Goal: Task Accomplishment & Management: Use online tool/utility

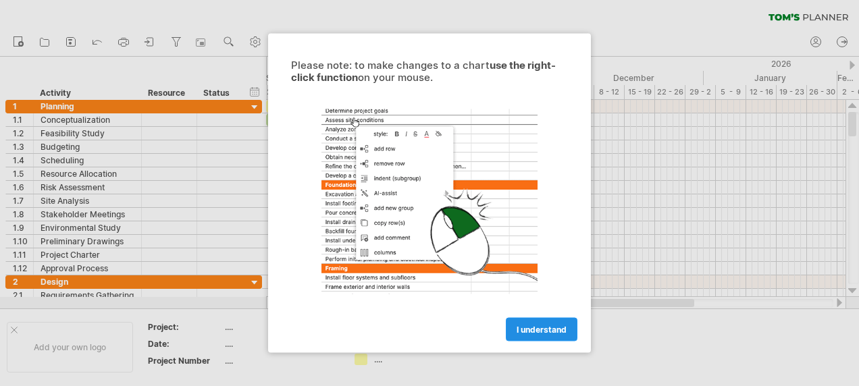
click at [559, 325] on span "I understand" at bounding box center [541, 330] width 50 height 10
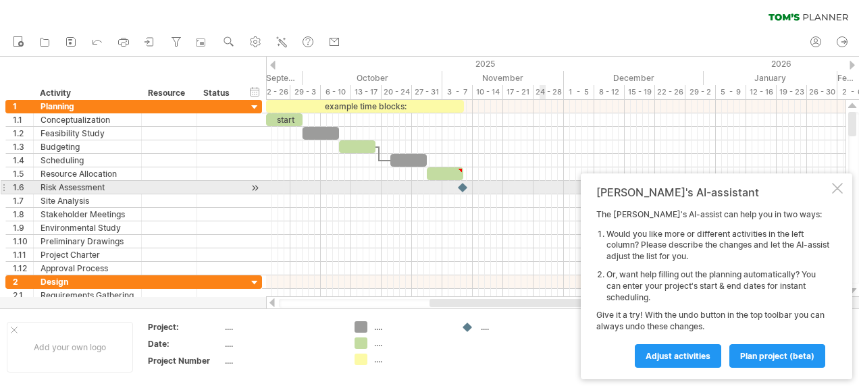
click at [832, 186] on div at bounding box center [837, 188] width 11 height 11
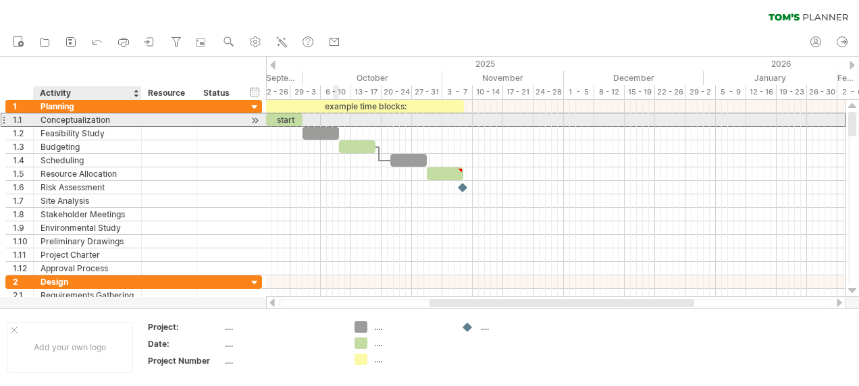
click at [53, 124] on div "Conceptualization" at bounding box center [88, 119] width 94 height 13
click at [97, 121] on input "**********" at bounding box center [88, 119] width 94 height 13
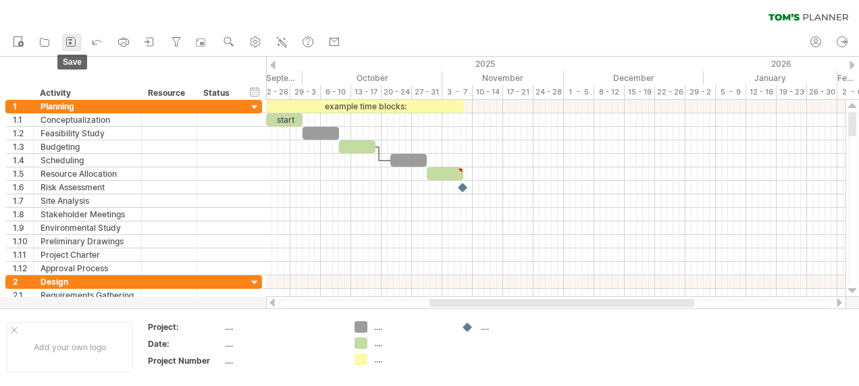
click at [68, 43] on icon at bounding box center [71, 42] width 14 height 14
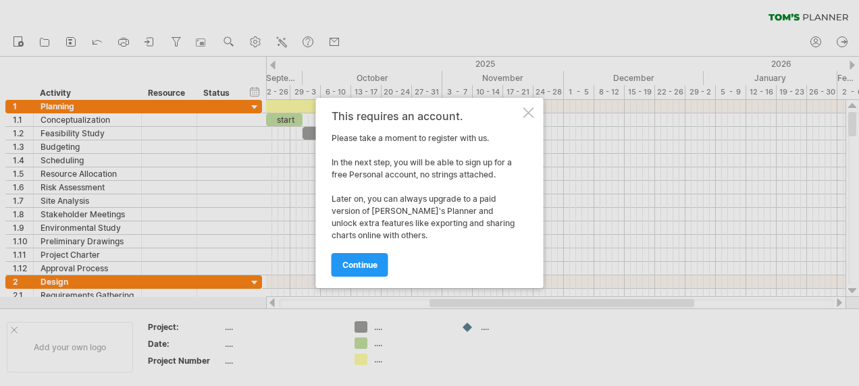
click at [526, 113] on div at bounding box center [528, 112] width 11 height 11
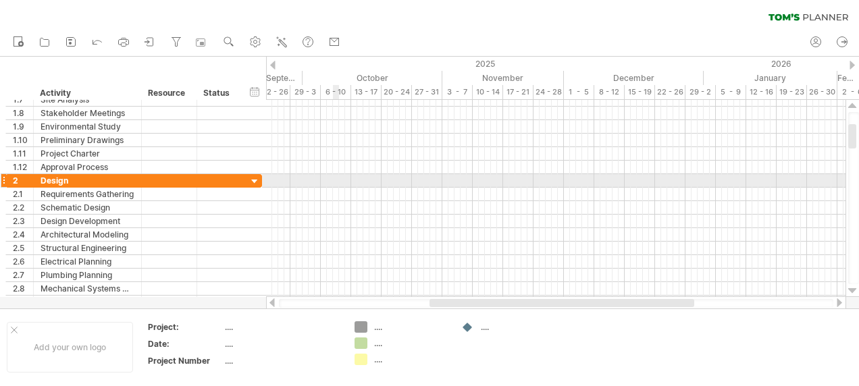
click at [336, 188] on div at bounding box center [555, 195] width 579 height 14
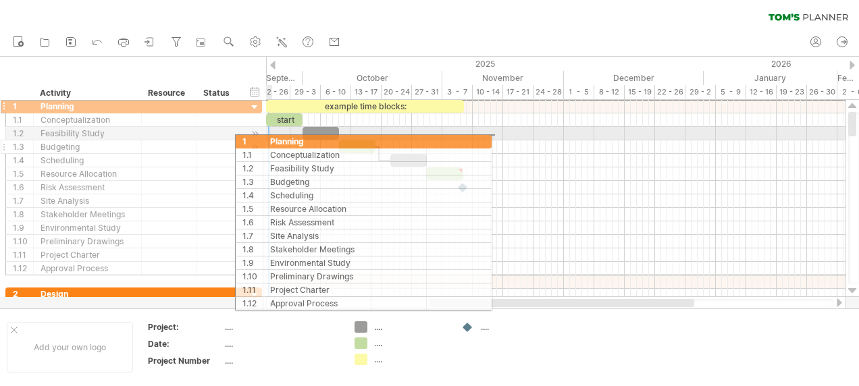
drag, startPoint x: 20, startPoint y: 105, endPoint x: 261, endPoint y: 139, distance: 243.5
click at [261, 139] on div "**********" at bounding box center [133, 187] width 257 height 176
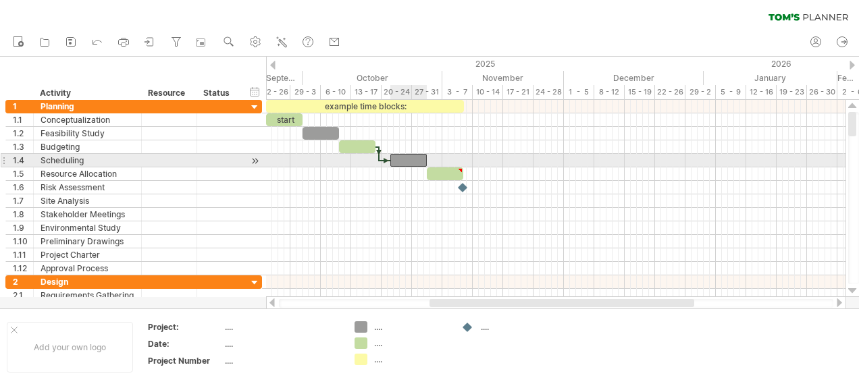
click at [404, 157] on div at bounding box center [408, 160] width 36 height 13
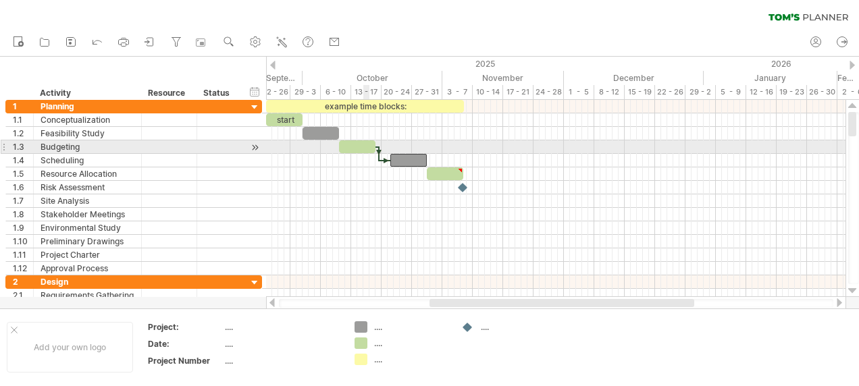
click at [369, 147] on div at bounding box center [357, 146] width 36 height 13
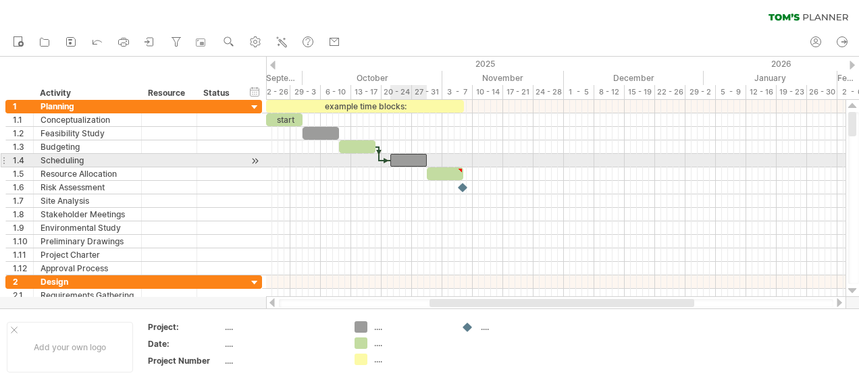
click at [398, 157] on div at bounding box center [408, 160] width 36 height 13
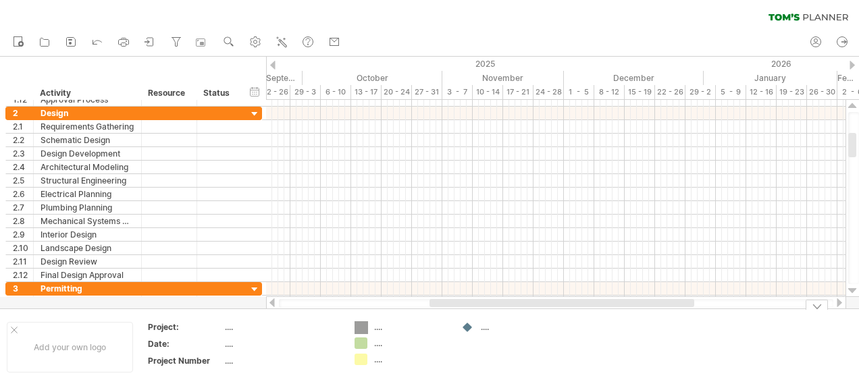
click at [359, 327] on div "Trying to reach [DOMAIN_NAME] Connected again... 0% clear filter new 1" at bounding box center [429, 193] width 859 height 386
click at [381, 328] on div "...." at bounding box center [411, 326] width 74 height 11
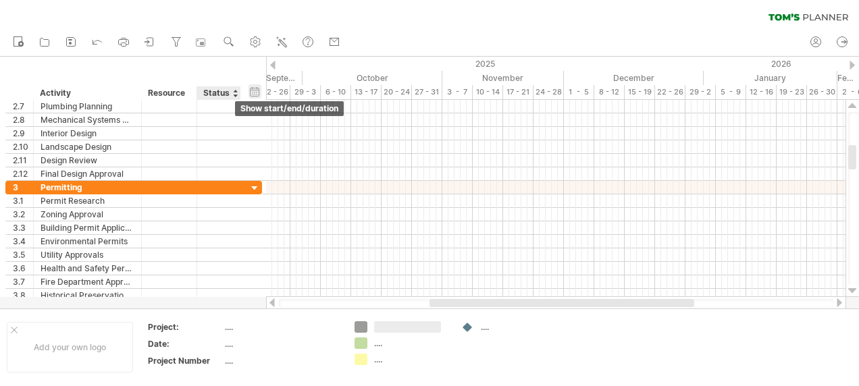
click at [250, 90] on div "hide start/end/duration show start/end/duration" at bounding box center [254, 91] width 13 height 14
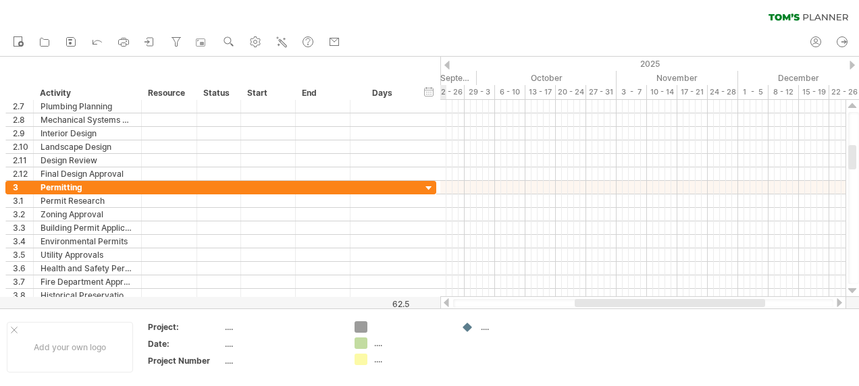
click at [444, 63] on div at bounding box center [446, 65] width 5 height 9
click at [448, 63] on div at bounding box center [446, 65] width 5 height 9
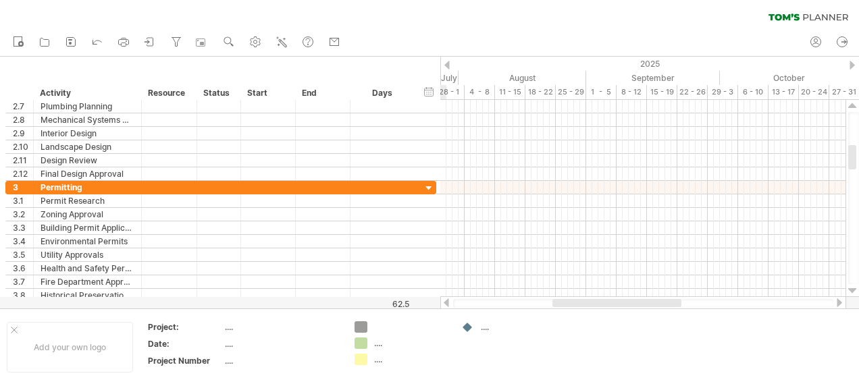
click at [448, 63] on div at bounding box center [446, 65] width 5 height 9
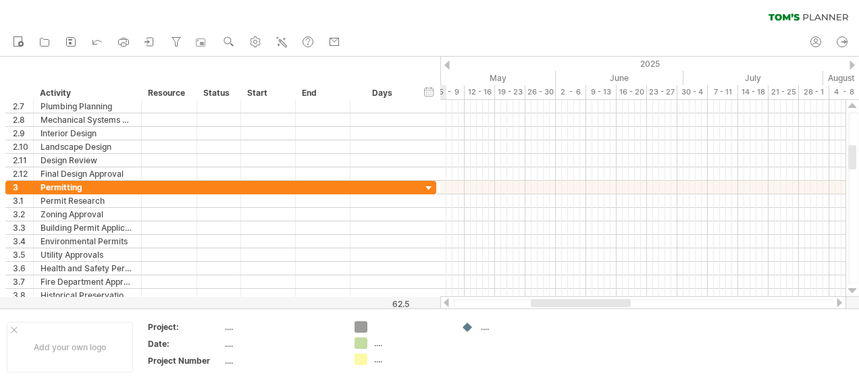
click at [448, 63] on div at bounding box center [446, 65] width 5 height 9
click at [853, 63] on div at bounding box center [851, 65] width 5 height 9
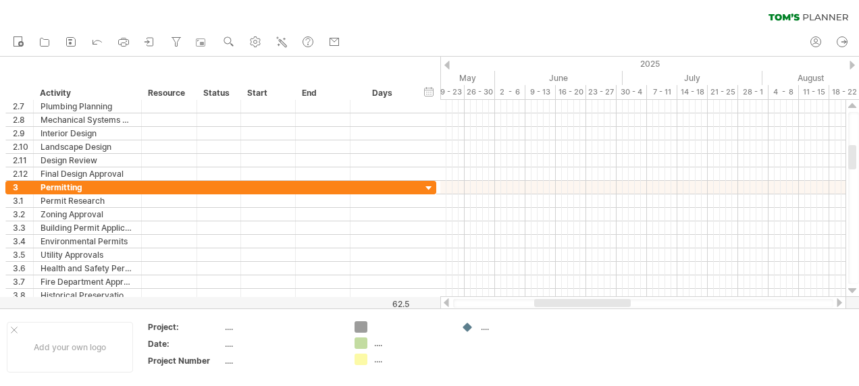
click at [853, 63] on div at bounding box center [851, 65] width 5 height 9
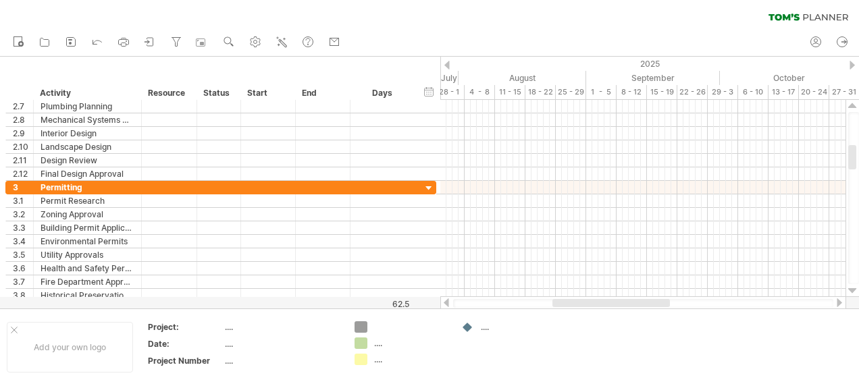
click at [853, 63] on div at bounding box center [851, 65] width 5 height 9
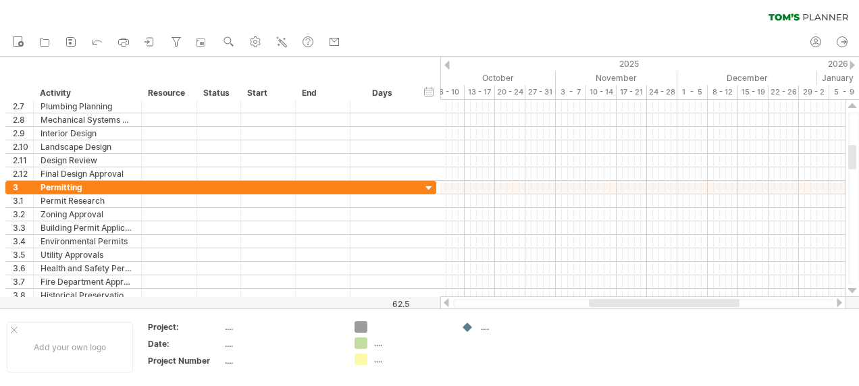
click at [853, 63] on div at bounding box center [851, 65] width 5 height 9
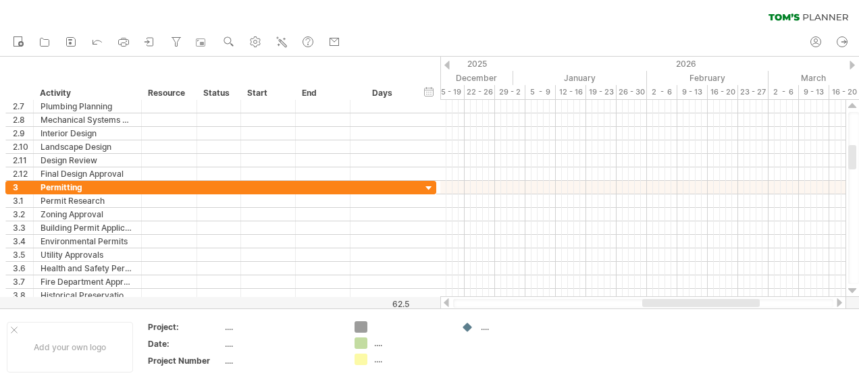
click at [853, 63] on div at bounding box center [851, 65] width 5 height 9
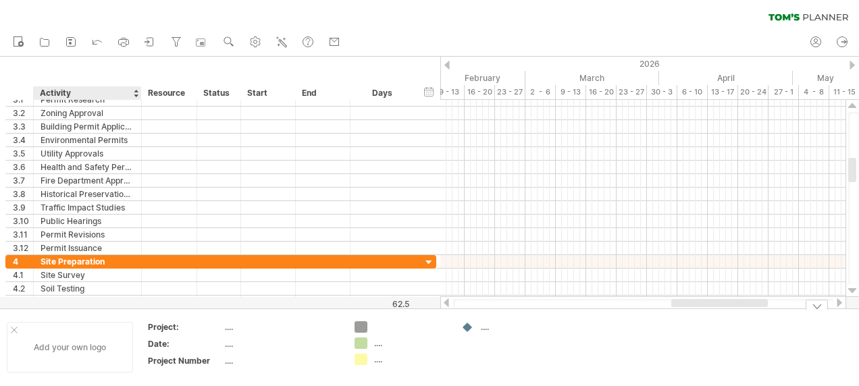
click at [72, 347] on div "Add your own logo" at bounding box center [70, 347] width 126 height 51
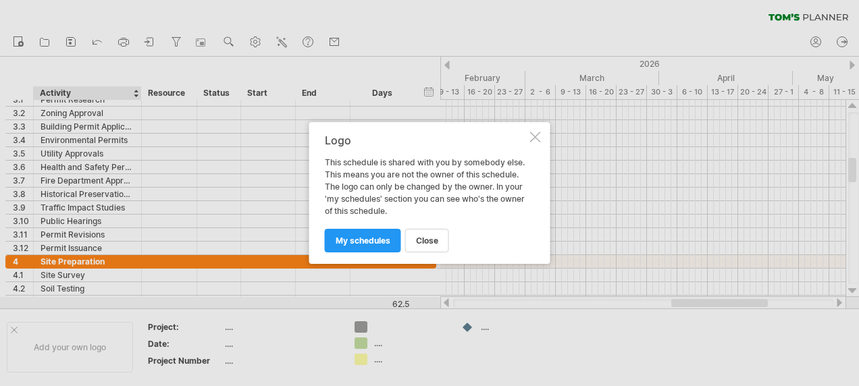
click at [530, 136] on div at bounding box center [535, 137] width 11 height 11
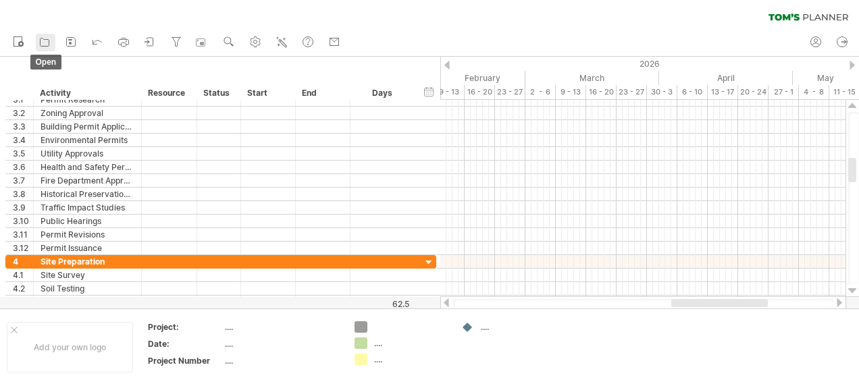
click at [45, 41] on icon at bounding box center [45, 42] width 14 height 14
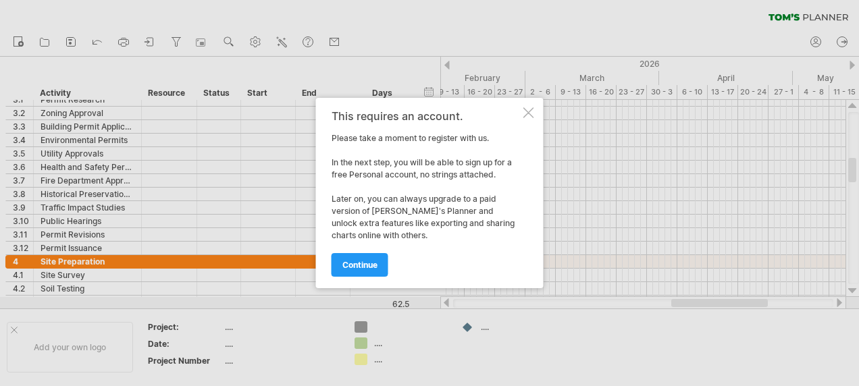
click at [525, 109] on div at bounding box center [528, 112] width 11 height 11
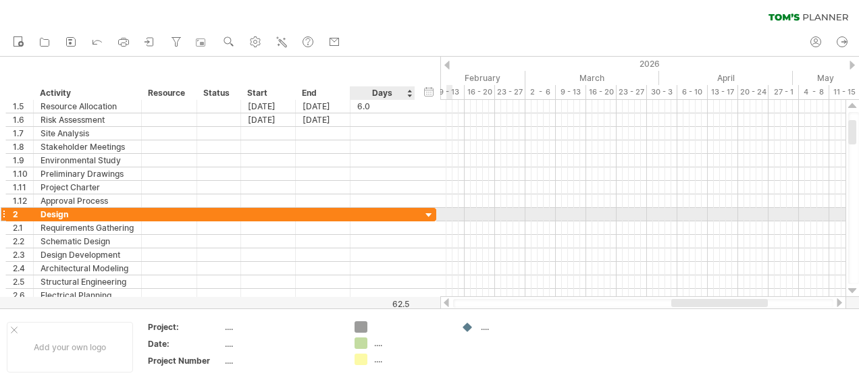
click at [429, 215] on div at bounding box center [429, 215] width 13 height 13
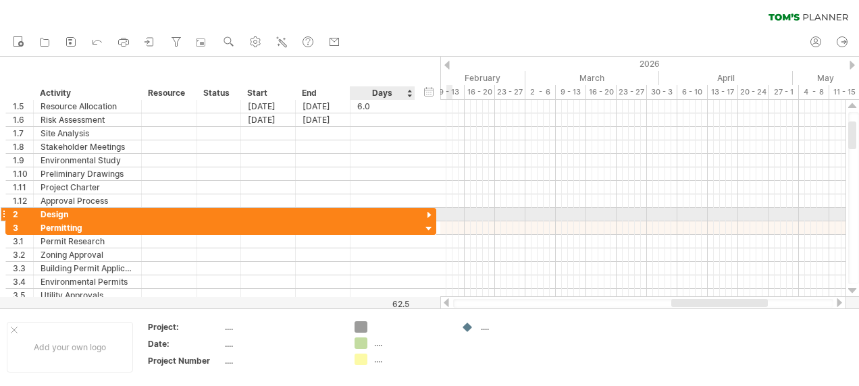
click at [429, 215] on div at bounding box center [429, 215] width 13 height 13
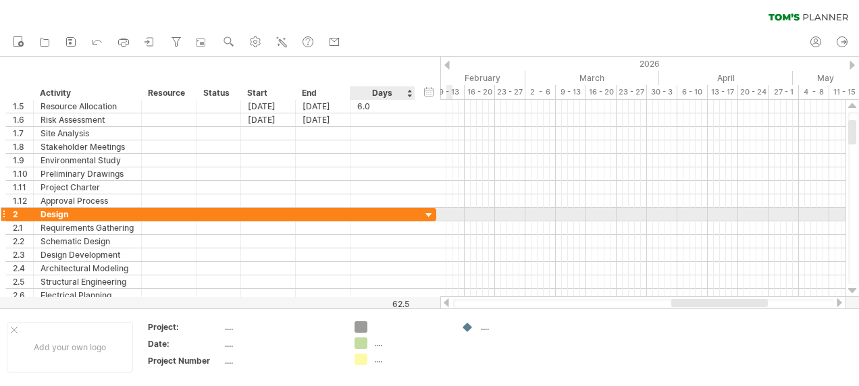
click at [429, 215] on div at bounding box center [429, 215] width 13 height 13
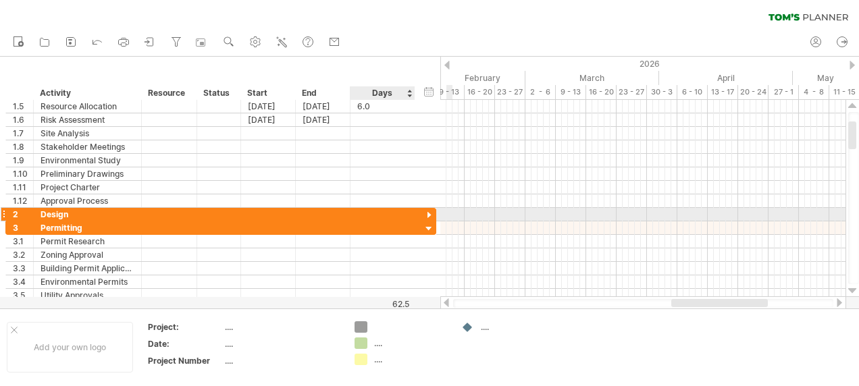
click at [429, 215] on div at bounding box center [429, 215] width 13 height 13
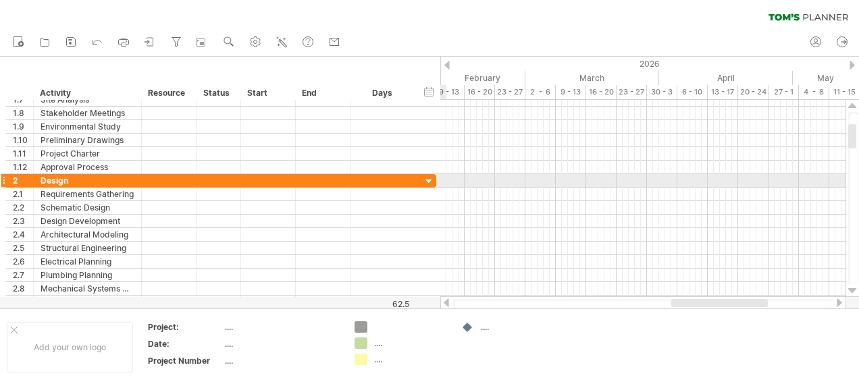
click at [425, 180] on div at bounding box center [429, 182] width 13 height 13
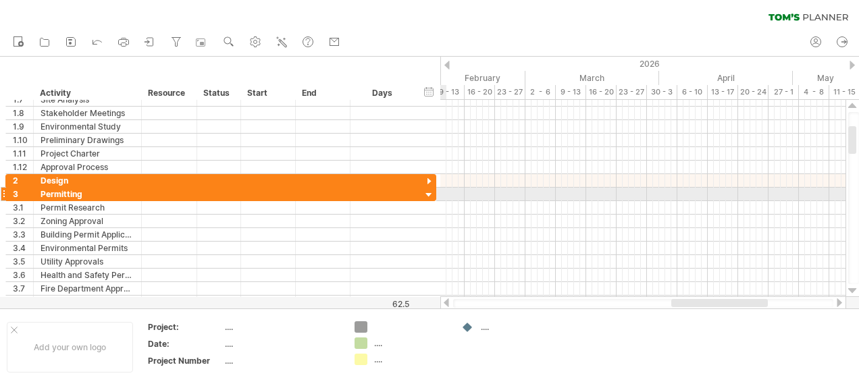
click at [429, 192] on div at bounding box center [429, 195] width 13 height 13
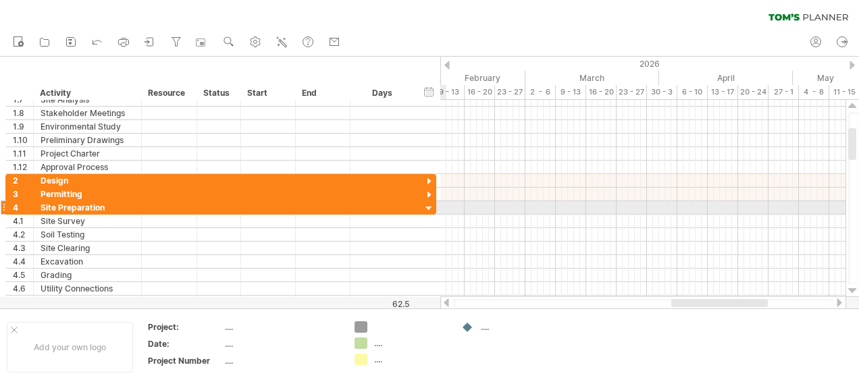
click at [428, 203] on div at bounding box center [429, 209] width 13 height 13
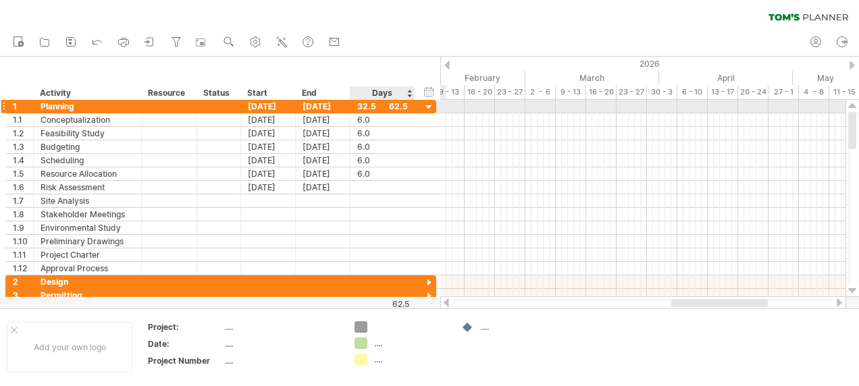
click at [427, 107] on div at bounding box center [429, 107] width 13 height 13
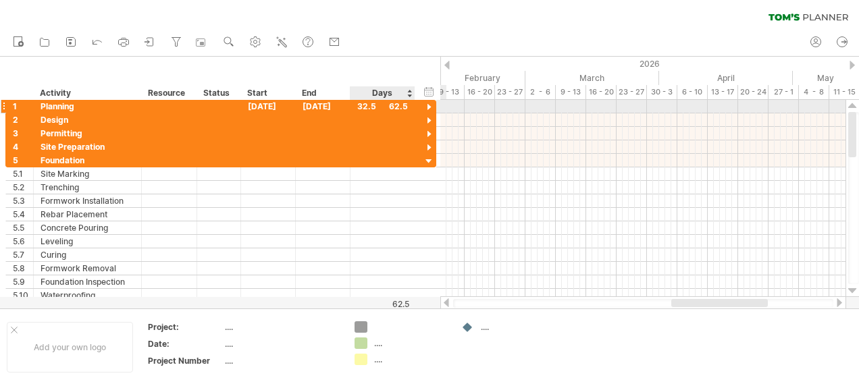
click at [431, 105] on div at bounding box center [429, 107] width 13 height 13
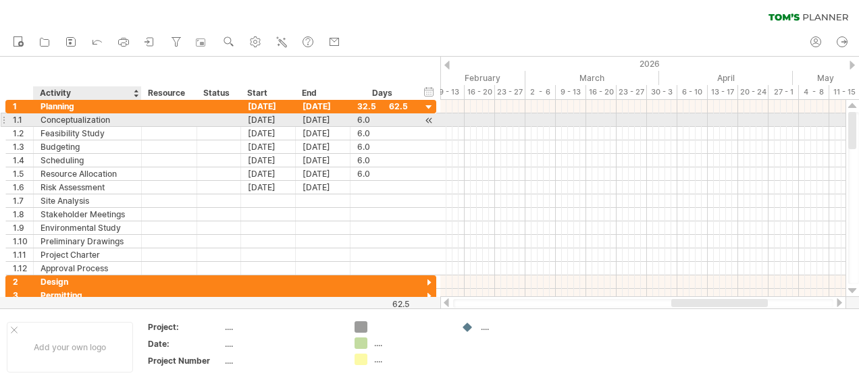
click at [47, 119] on div "Conceptualization" at bounding box center [88, 119] width 94 height 13
click at [127, 119] on input "**********" at bounding box center [88, 119] width 94 height 13
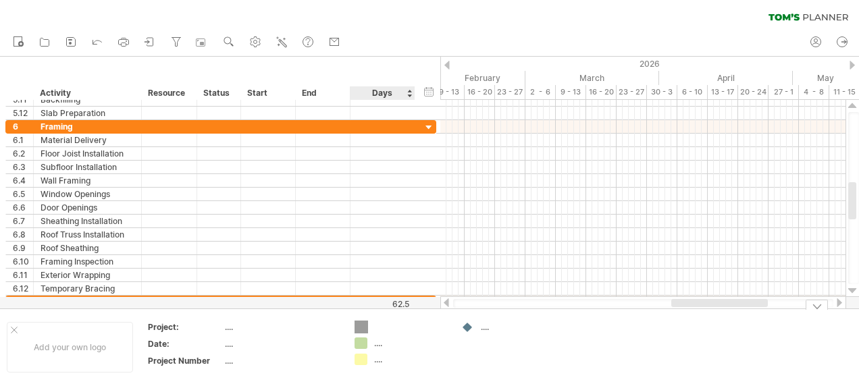
click at [363, 325] on div "Trying to reach [DOMAIN_NAME] Connected again... 0% clear filter new 1" at bounding box center [429, 193] width 859 height 386
click at [367, 338] on div "...." at bounding box center [400, 343] width 93 height 11
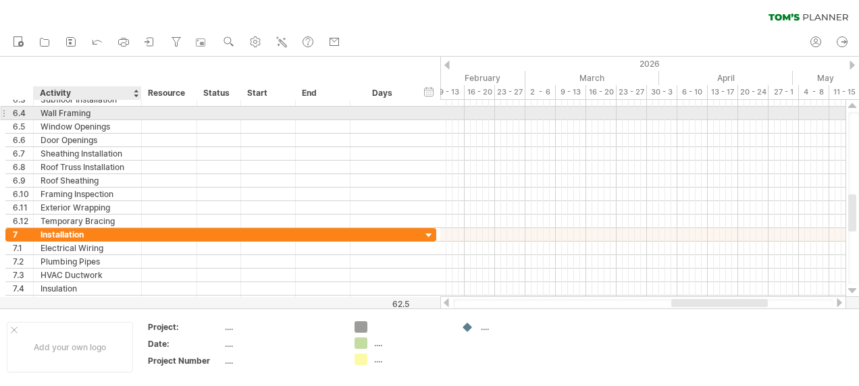
click at [61, 114] on div "Wall Framing" at bounding box center [88, 113] width 94 height 13
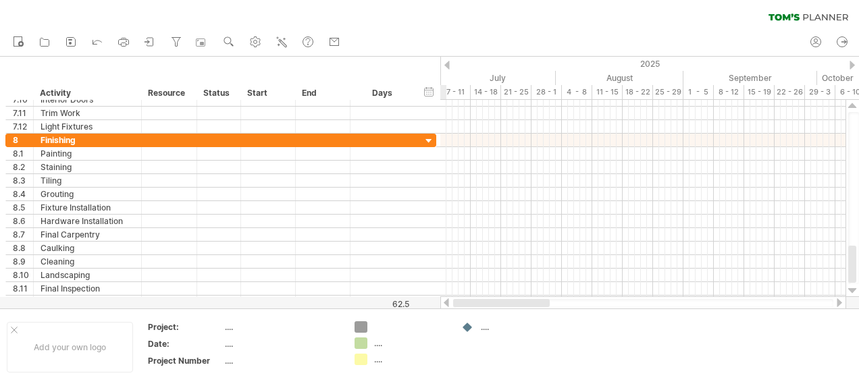
drag, startPoint x: 737, startPoint y: 302, endPoint x: 450, endPoint y: 302, distance: 287.6
click at [451, 302] on div at bounding box center [643, 303] width 406 height 14
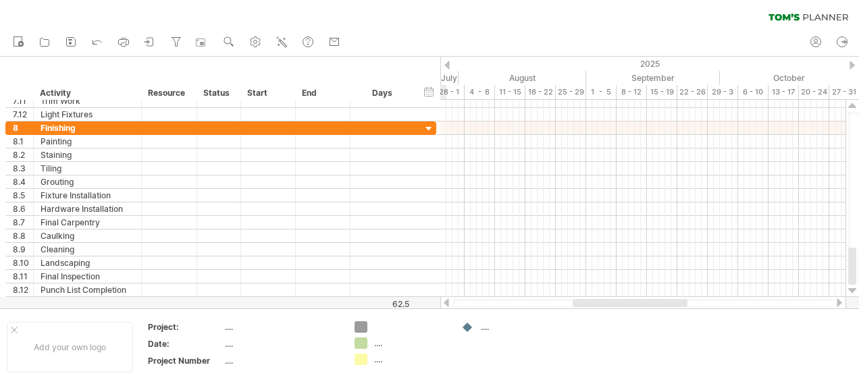
drag, startPoint x: 621, startPoint y: 304, endPoint x: 648, endPoint y: 303, distance: 27.0
click at [648, 303] on div at bounding box center [630, 303] width 115 height 8
click at [254, 37] on use at bounding box center [255, 42] width 14 height 14
select select "*"
select select "**"
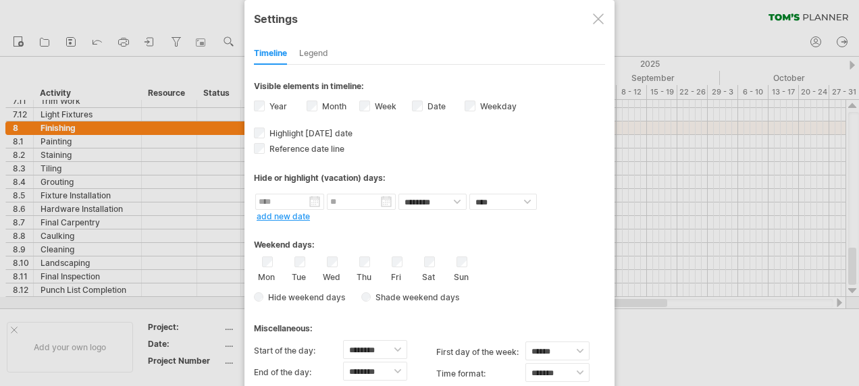
click at [597, 22] on div at bounding box center [598, 19] width 11 height 11
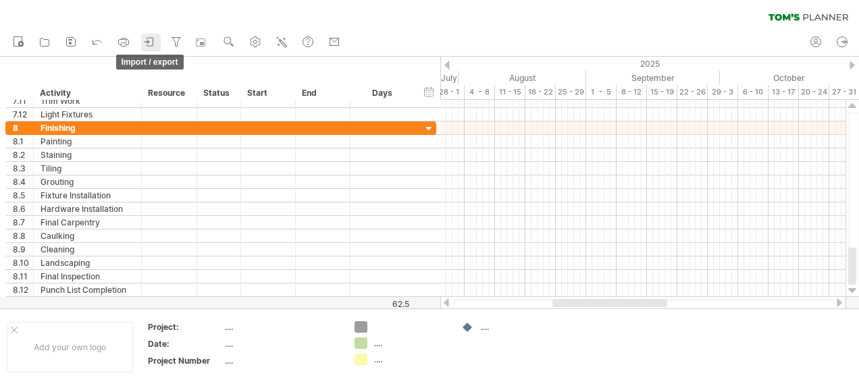
click at [152, 39] on icon at bounding box center [150, 42] width 14 height 14
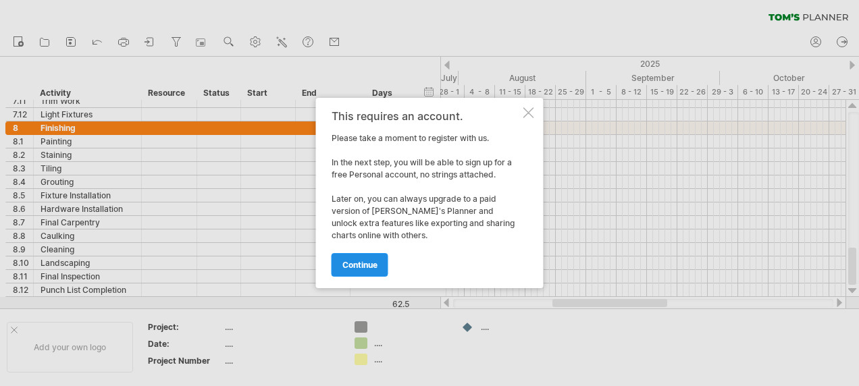
click at [379, 269] on link "continue" at bounding box center [359, 265] width 57 height 24
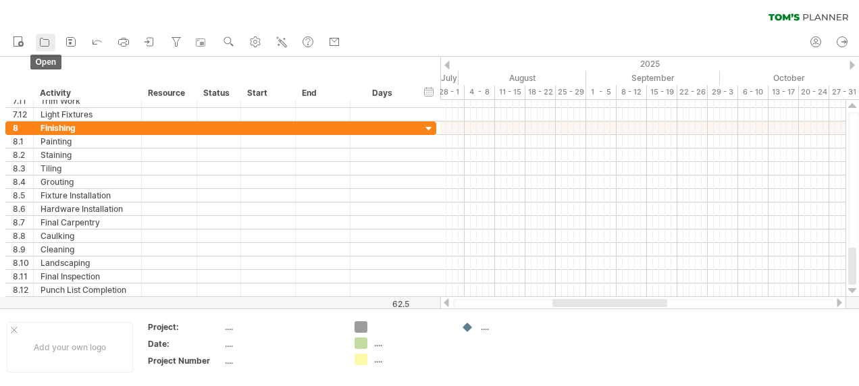
click at [43, 42] on icon at bounding box center [45, 42] width 14 height 14
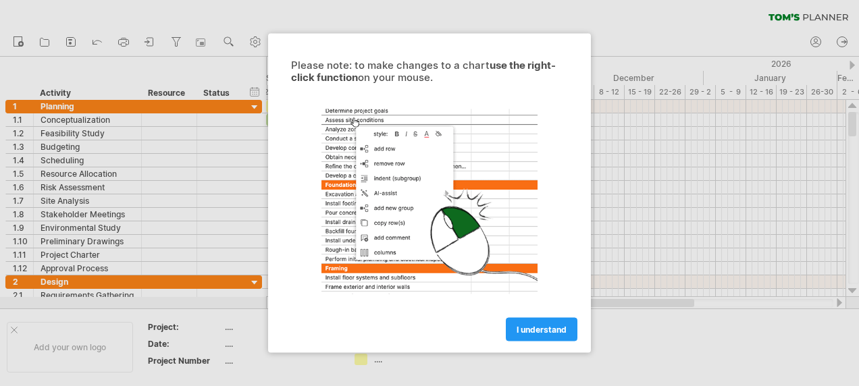
click at [548, 331] on span "I understand" at bounding box center [541, 330] width 50 height 10
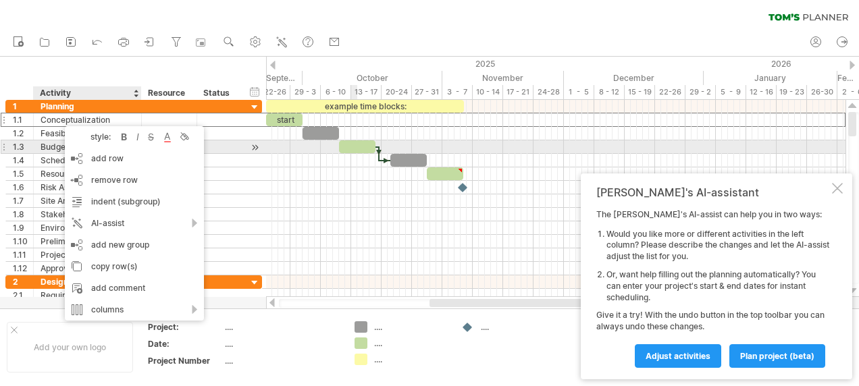
click at [356, 147] on div at bounding box center [357, 146] width 36 height 13
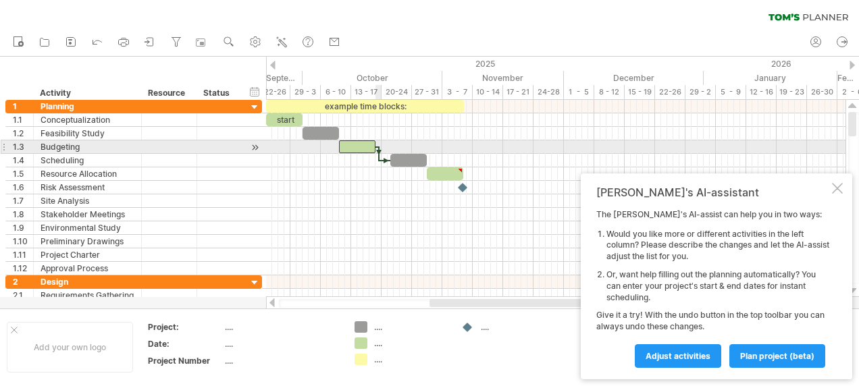
click at [379, 153] on div at bounding box center [379, 154] width 4 height 15
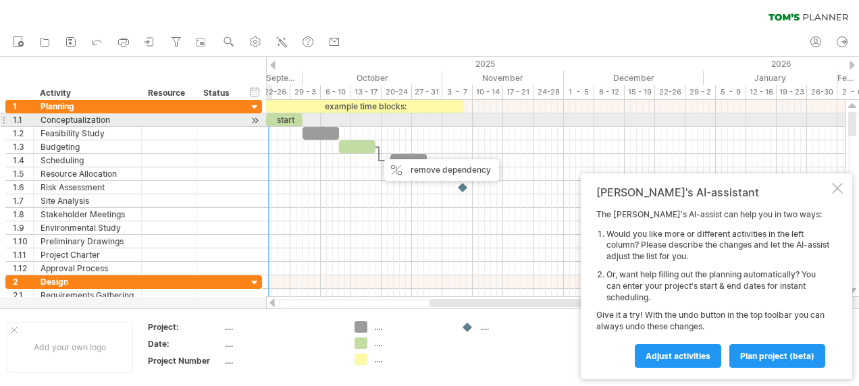
click at [86, 123] on div "Conceptualization" at bounding box center [88, 119] width 94 height 13
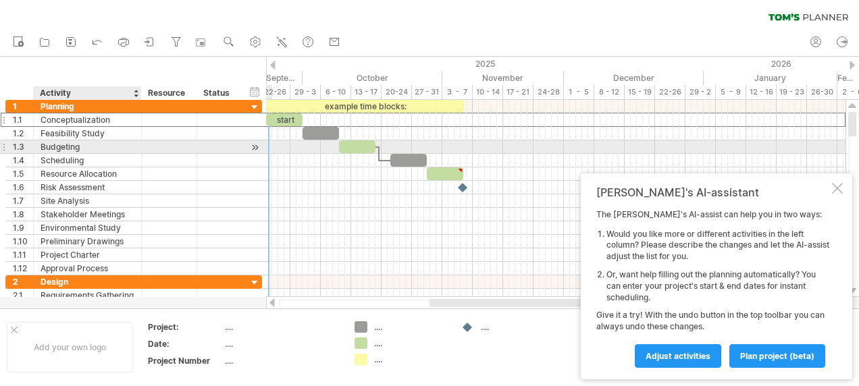
click at [72, 142] on div "Budgeting" at bounding box center [88, 146] width 94 height 13
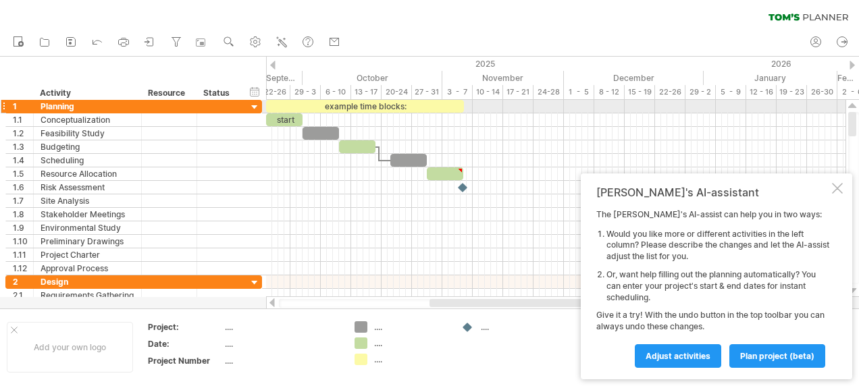
click at [254, 105] on div at bounding box center [254, 107] width 13 height 13
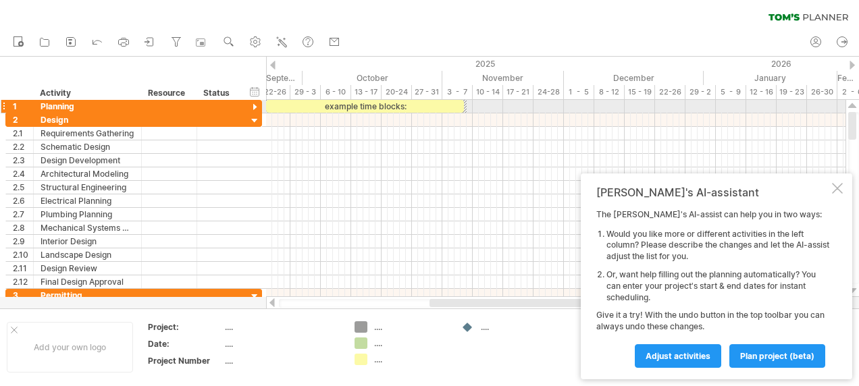
click at [254, 105] on div at bounding box center [254, 107] width 13 height 13
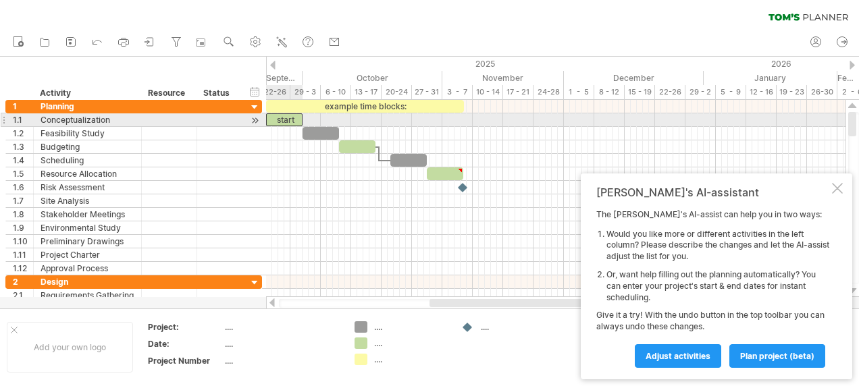
click at [276, 119] on div "start" at bounding box center [284, 119] width 36 height 13
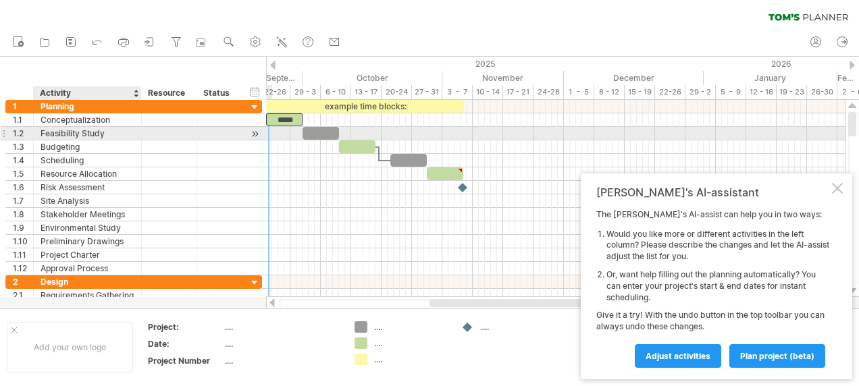
click at [62, 138] on div "Feasibility Study" at bounding box center [88, 133] width 94 height 13
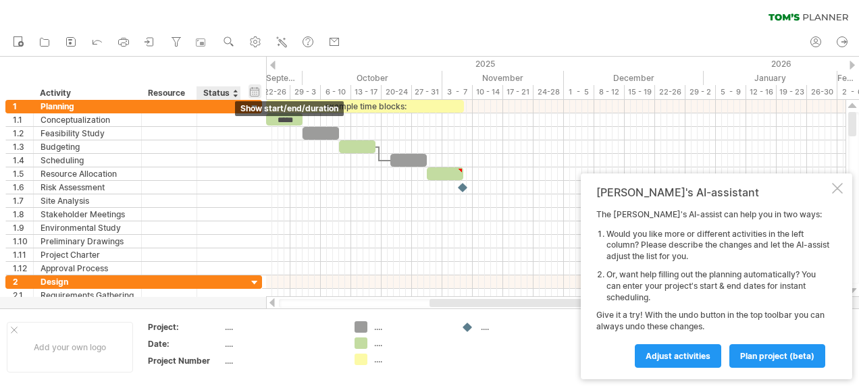
click at [254, 92] on div "hide start/end/duration show start/end/duration" at bounding box center [254, 91] width 13 height 14
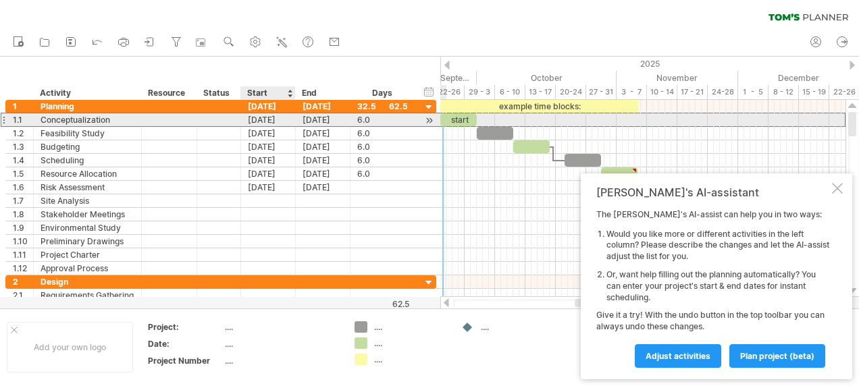
click at [255, 115] on div "[DATE]" at bounding box center [268, 119] width 55 height 13
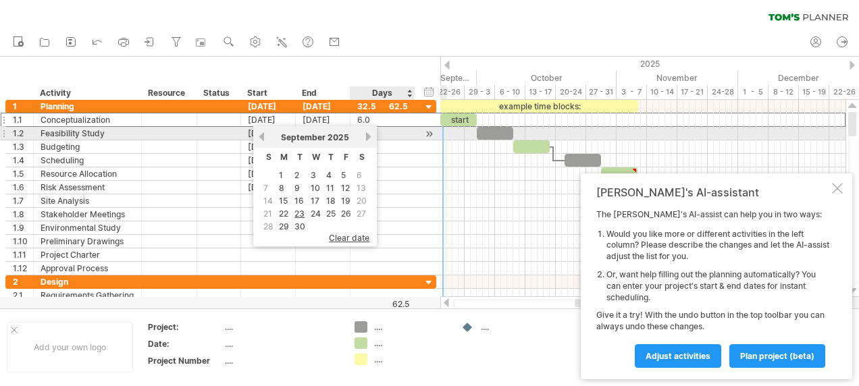
click at [369, 140] on link "next" at bounding box center [368, 137] width 10 height 10
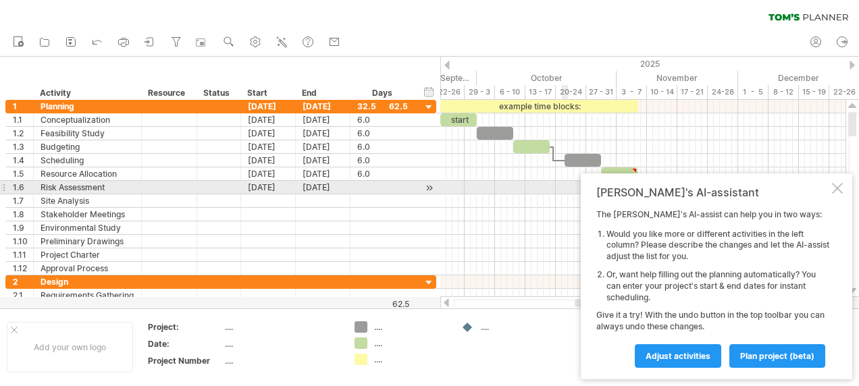
click at [829, 188] on div "[PERSON_NAME]'s AI-assistant The [PERSON_NAME]'s AI-assist can help you in two …" at bounding box center [716, 277] width 271 height 206
click at [835, 192] on div at bounding box center [837, 188] width 11 height 11
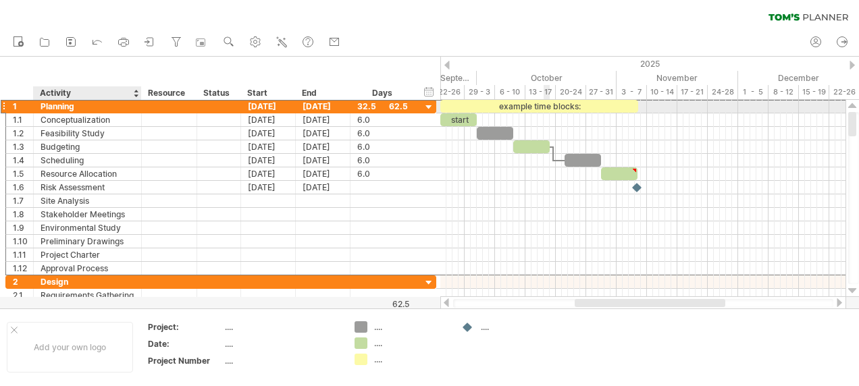
click at [85, 112] on div "1 ******** Planning [DATE] [DATE] 32.5 62.5" at bounding box center [220, 106] width 431 height 14
click at [78, 108] on div "Planning" at bounding box center [88, 106] width 94 height 13
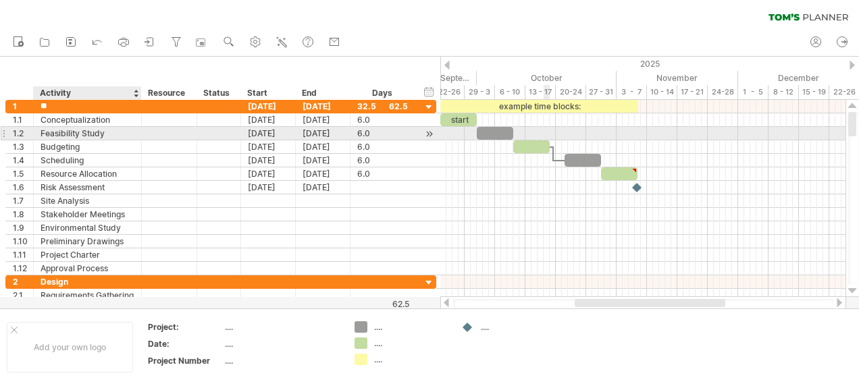
type input "*"
type input "******"
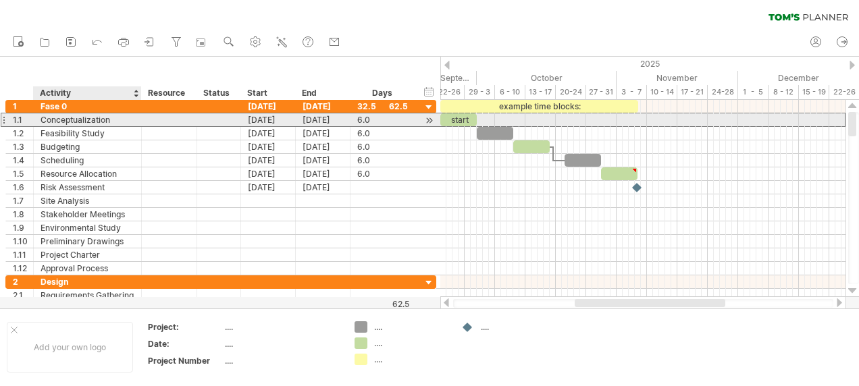
click at [43, 118] on div "Conceptualization" at bounding box center [88, 119] width 94 height 13
click at [112, 119] on input "**********" at bounding box center [88, 119] width 94 height 13
type input "*"
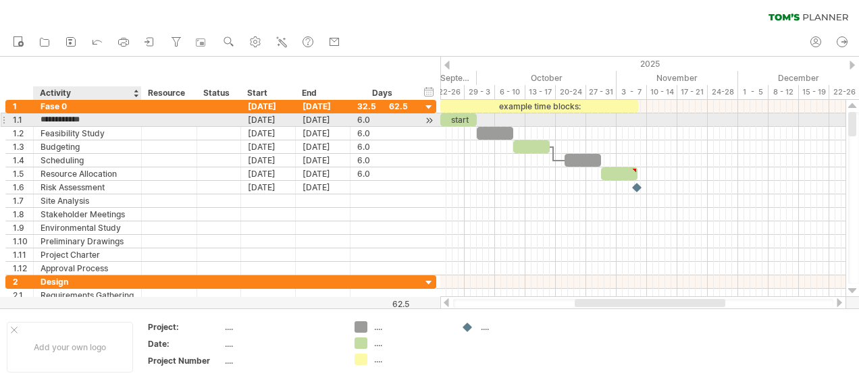
type input "**********"
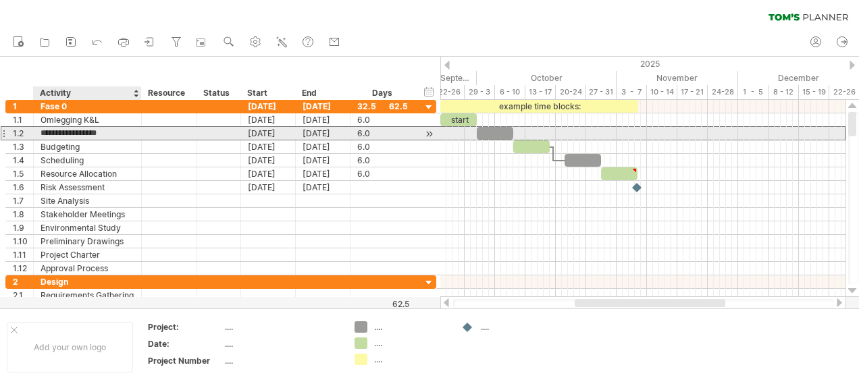
click at [110, 135] on input "**********" at bounding box center [88, 133] width 94 height 13
drag, startPoint x: 109, startPoint y: 134, endPoint x: 41, endPoint y: 134, distance: 68.9
click at [41, 134] on input "**********" at bounding box center [88, 133] width 94 height 13
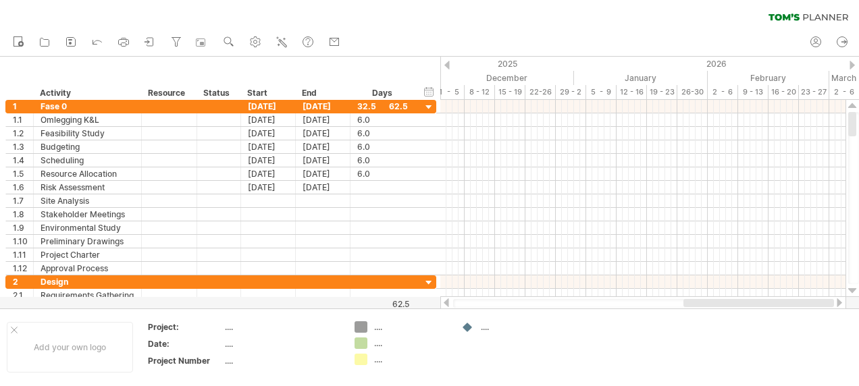
drag, startPoint x: 656, startPoint y: 302, endPoint x: 861, endPoint y: 298, distance: 204.6
click at [858, 298] on html "progress(100%) Trying to reach [DOMAIN_NAME] Connected again... 0% clear filter…" at bounding box center [429, 194] width 859 height 389
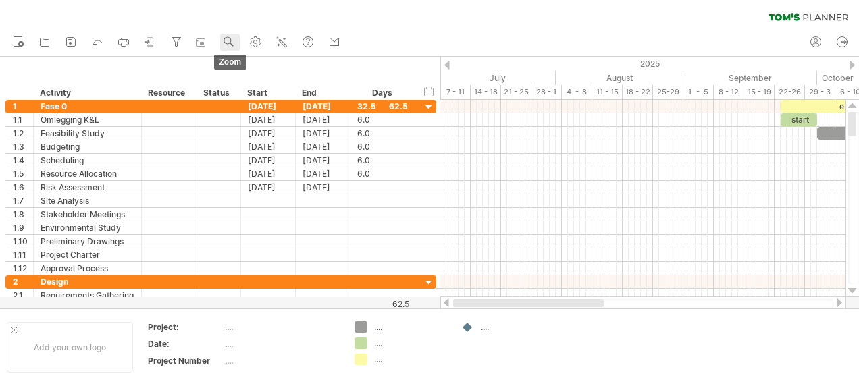
click at [228, 39] on use at bounding box center [229, 42] width 14 height 14
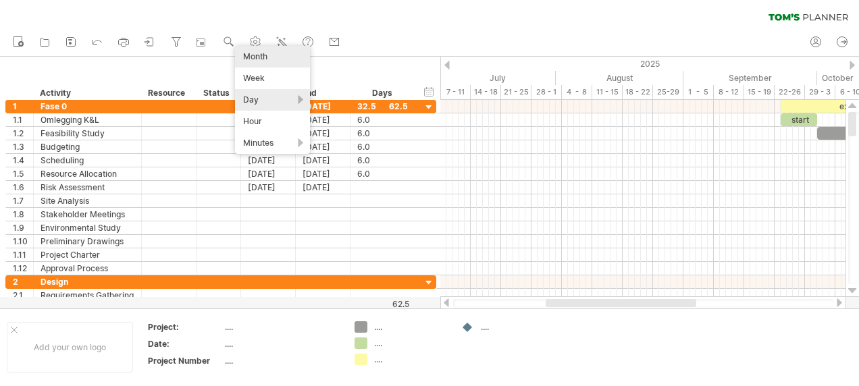
click at [257, 57] on div "Month" at bounding box center [272, 57] width 75 height 22
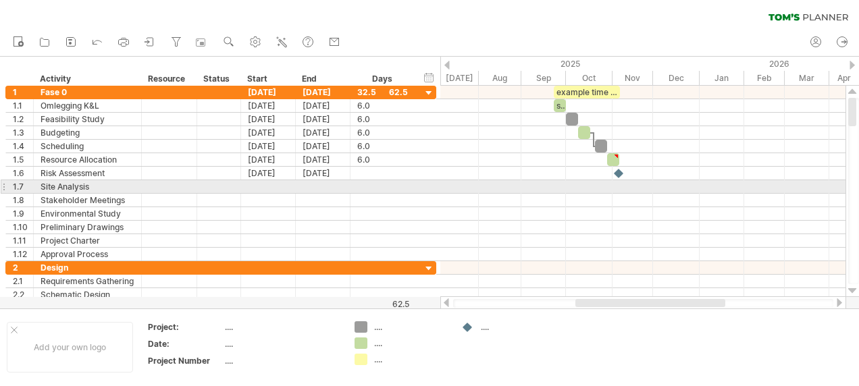
click at [525, 182] on div at bounding box center [642, 187] width 405 height 14
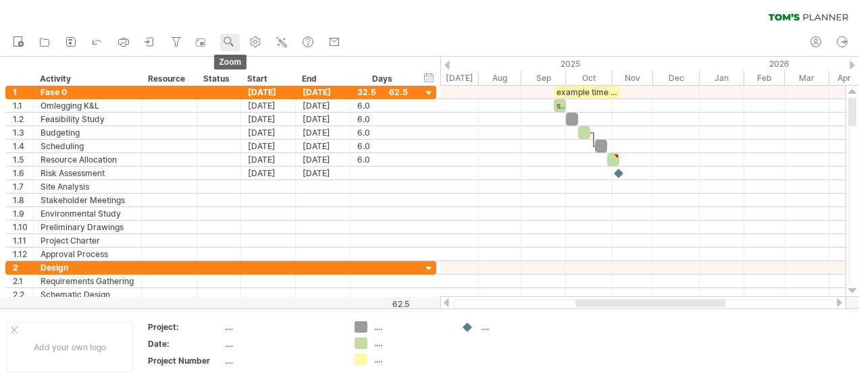
click at [234, 40] on use at bounding box center [229, 42] width 14 height 14
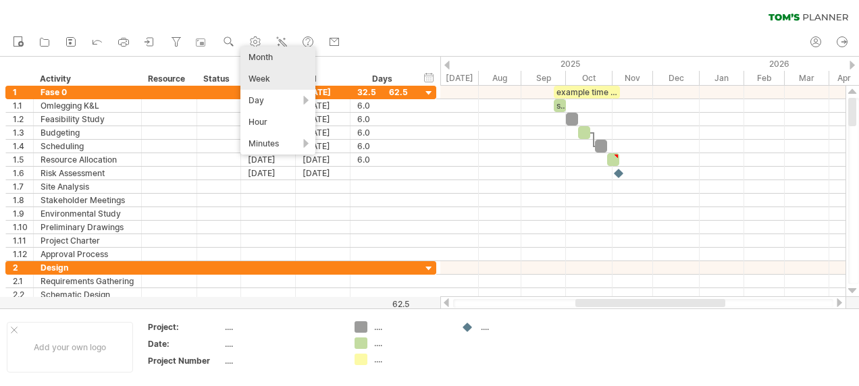
click at [257, 77] on div "Week" at bounding box center [277, 79] width 75 height 22
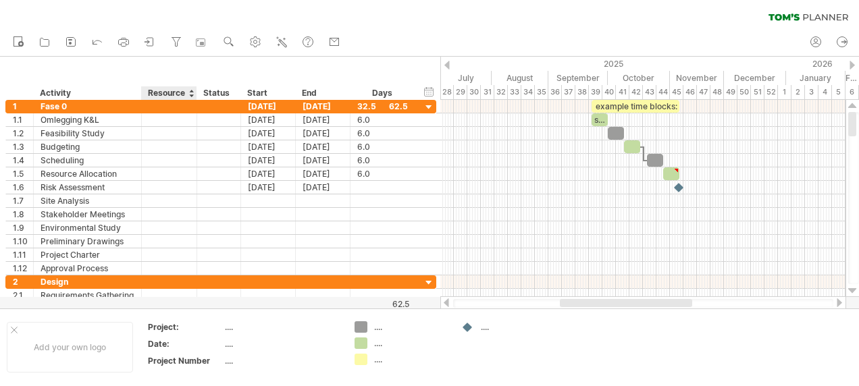
click at [180, 78] on div "hide start/end/duration show start/end/duration ******** Activity ******** Reso…" at bounding box center [220, 78] width 440 height 43
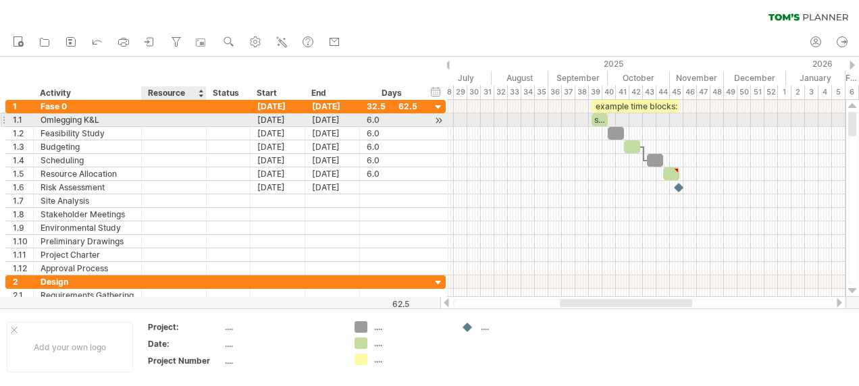
drag, startPoint x: 194, startPoint y: 116, endPoint x: 205, endPoint y: 116, distance: 10.1
click at [205, 116] on div at bounding box center [204, 120] width 7 height 14
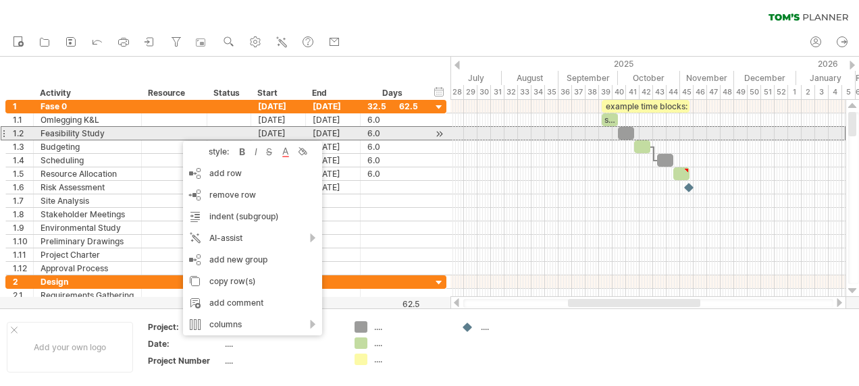
click at [167, 134] on div at bounding box center [174, 133] width 51 height 13
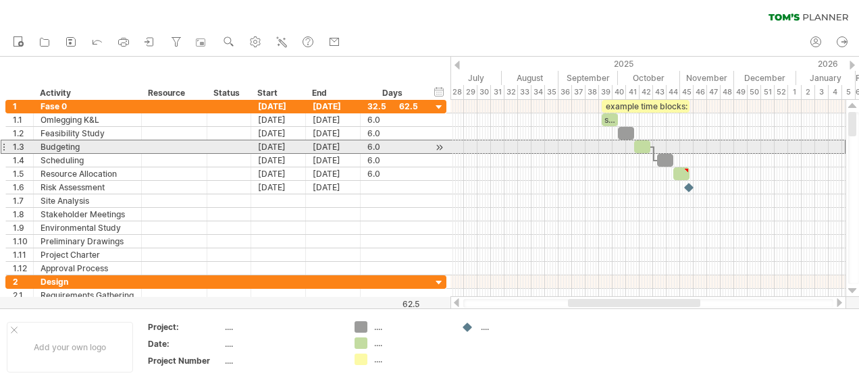
click at [174, 146] on div at bounding box center [174, 146] width 51 height 13
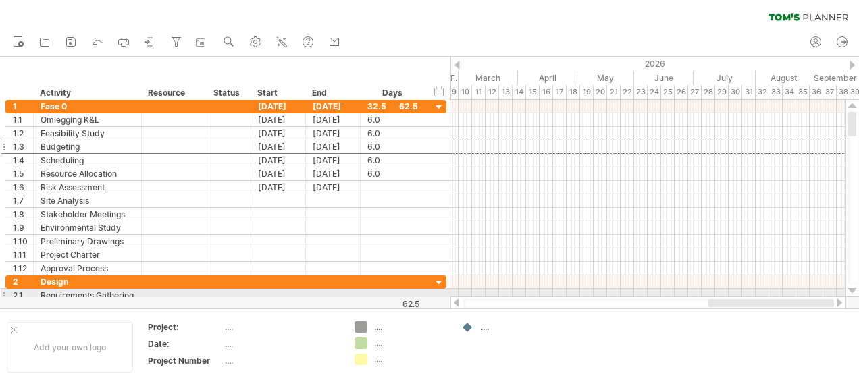
drag, startPoint x: 605, startPoint y: 305, endPoint x: 779, endPoint y: 296, distance: 174.4
click at [779, 296] on div "Trying to reach [DOMAIN_NAME] Connected again... 0% clear filter new 1" at bounding box center [429, 193] width 859 height 386
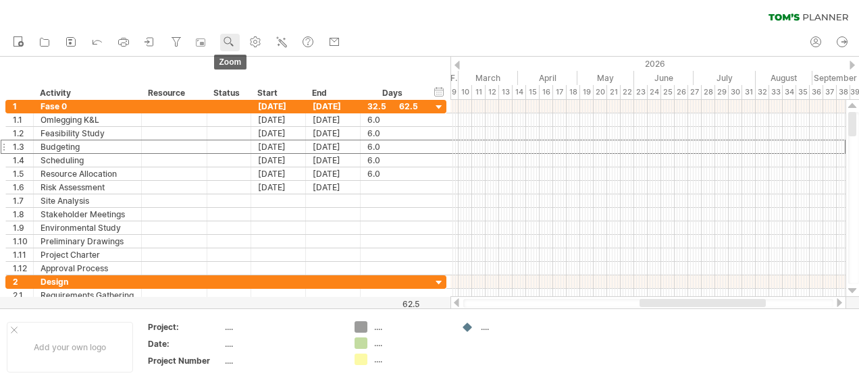
click at [225, 36] on use at bounding box center [229, 42] width 14 height 14
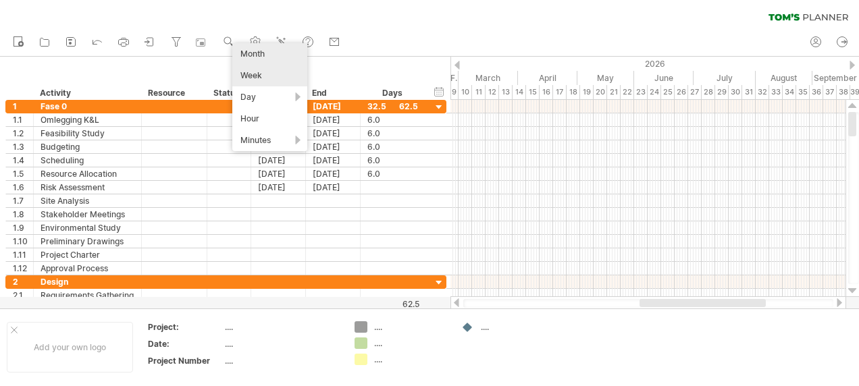
click at [257, 53] on div "Month" at bounding box center [269, 54] width 75 height 22
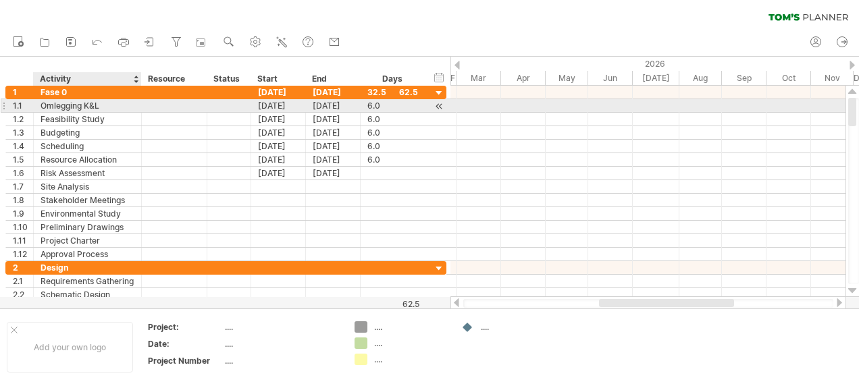
click at [142, 109] on div at bounding box center [174, 105] width 65 height 13
click at [277, 107] on div "[DATE]" at bounding box center [278, 105] width 55 height 13
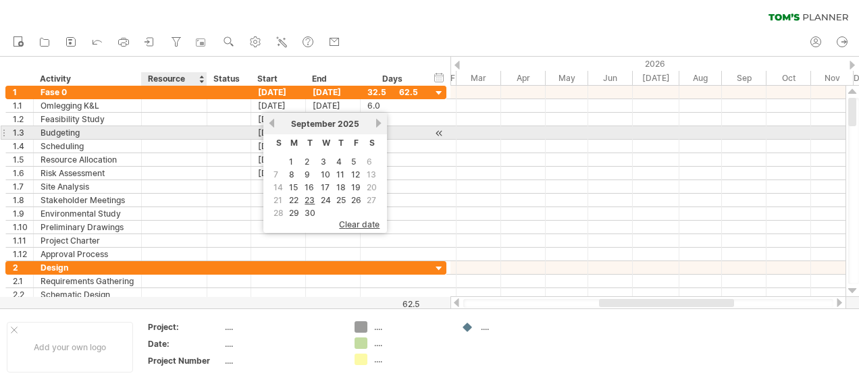
click at [213, 138] on div "1.3 ********* Budgeting [DATE] [DATE] 6.0 6.0" at bounding box center [225, 133] width 441 height 14
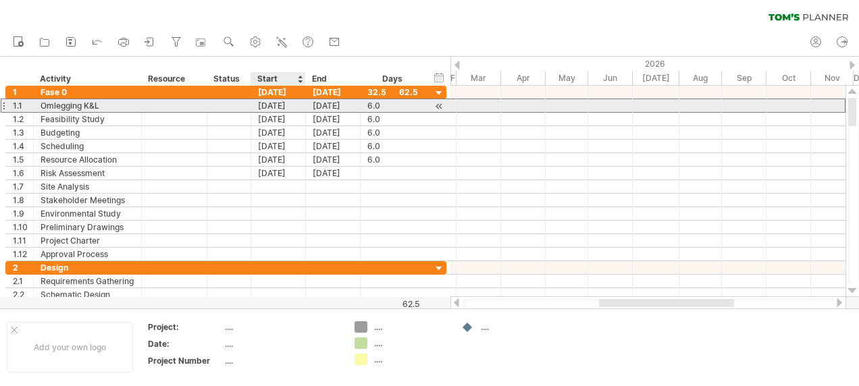
click at [263, 105] on div "[DATE]" at bounding box center [278, 105] width 55 height 13
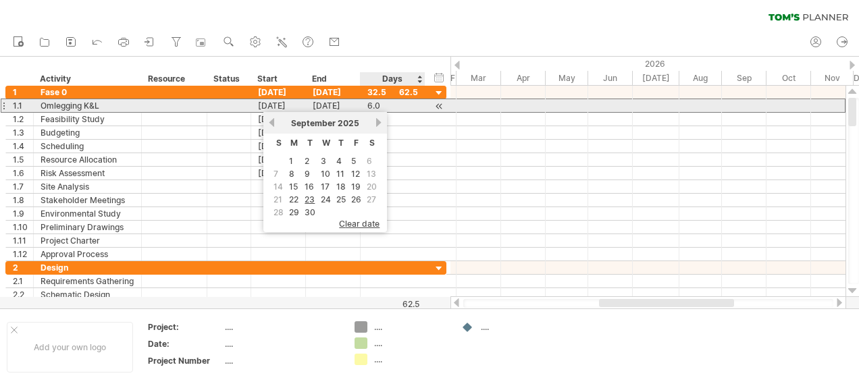
click at [369, 101] on div "6.0" at bounding box center [392, 105] width 51 height 13
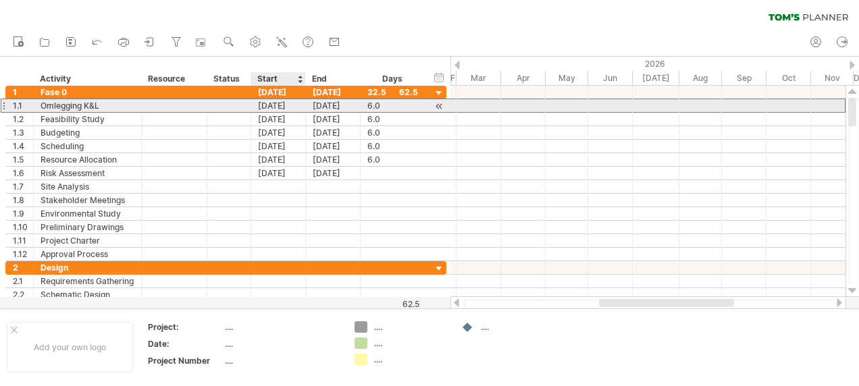
click at [290, 105] on div "[DATE]" at bounding box center [278, 105] width 55 height 13
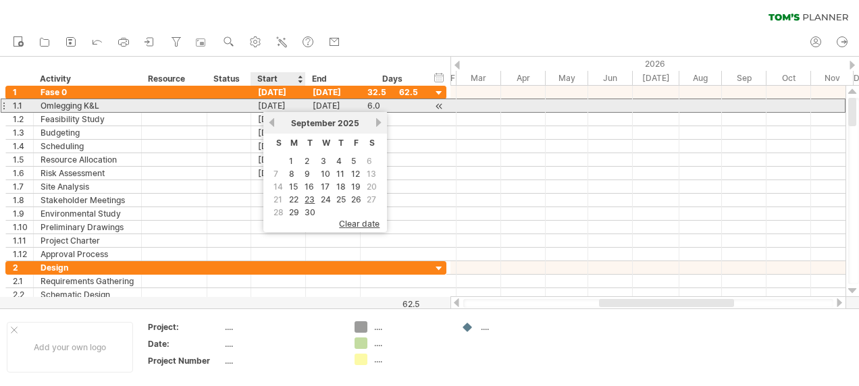
click at [270, 104] on div "[DATE]" at bounding box center [278, 105] width 55 height 13
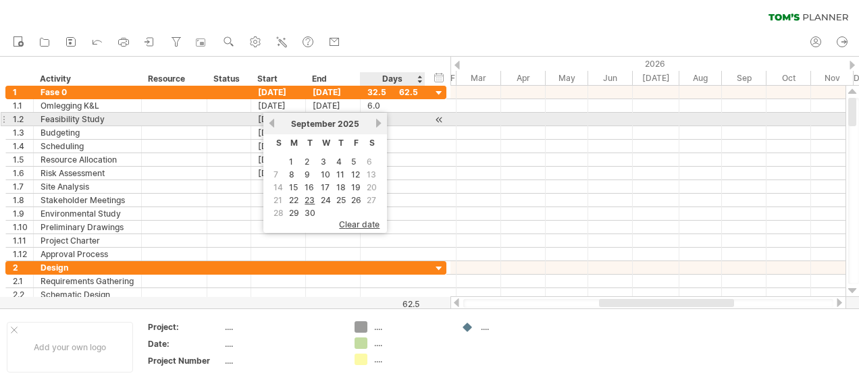
click at [377, 125] on link "next" at bounding box center [378, 123] width 10 height 10
click at [377, 125] on link "next" at bounding box center [377, 123] width 10 height 10
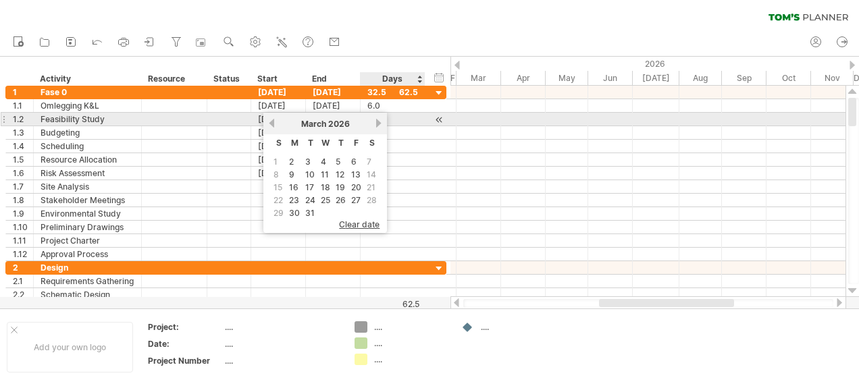
click at [377, 125] on link "next" at bounding box center [378, 123] width 10 height 10
click at [270, 123] on link "previous" at bounding box center [272, 123] width 10 height 10
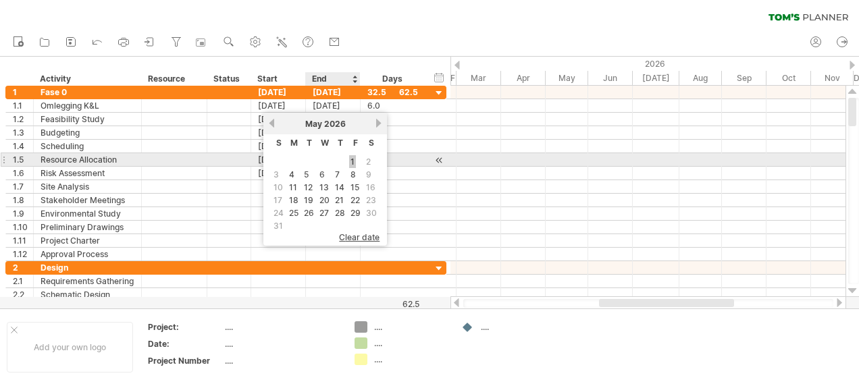
click at [354, 159] on link "1" at bounding box center [352, 161] width 7 height 13
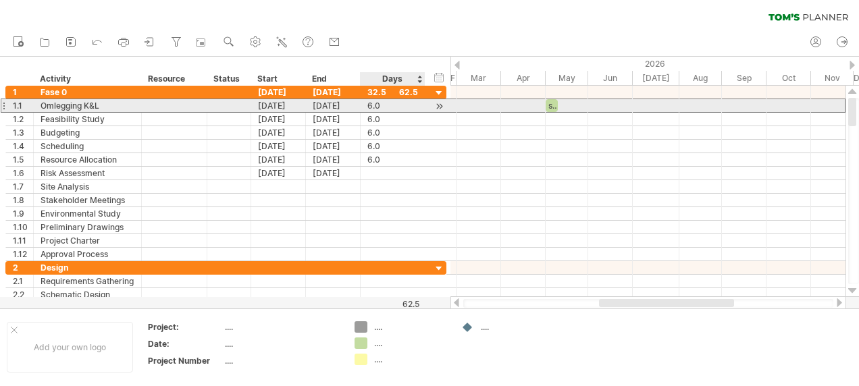
click at [370, 107] on div "6.0" at bounding box center [392, 105] width 51 height 13
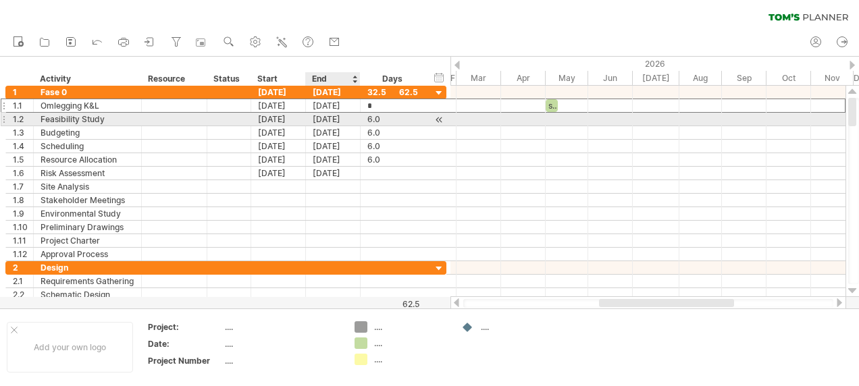
type input "**"
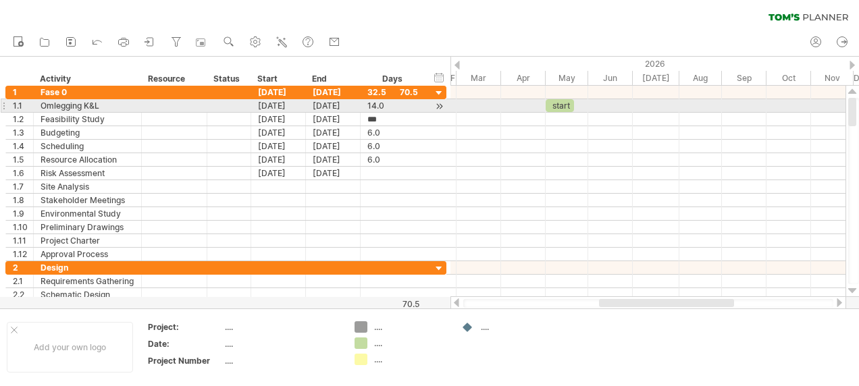
click at [568, 105] on div "start" at bounding box center [560, 105] width 28 height 13
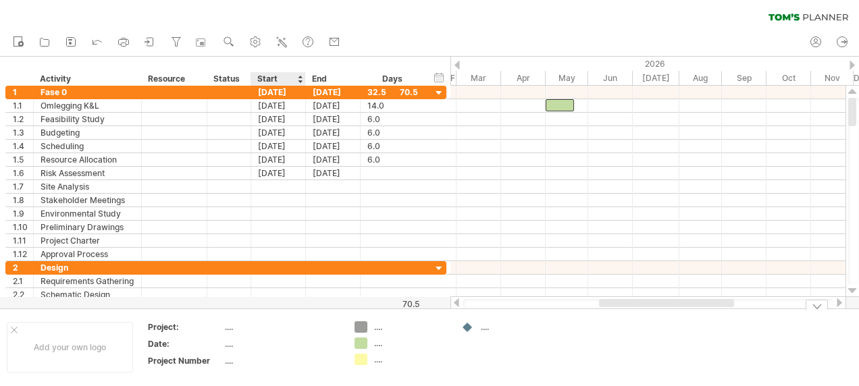
click at [289, 359] on div "...." at bounding box center [281, 360] width 113 height 11
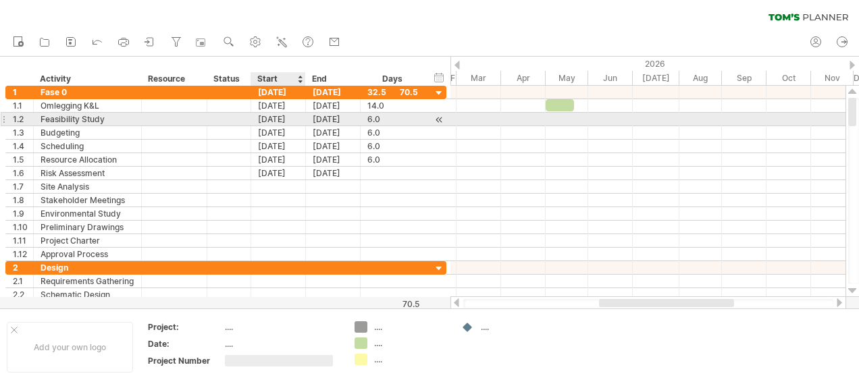
click at [273, 120] on div "[DATE]" at bounding box center [278, 119] width 55 height 13
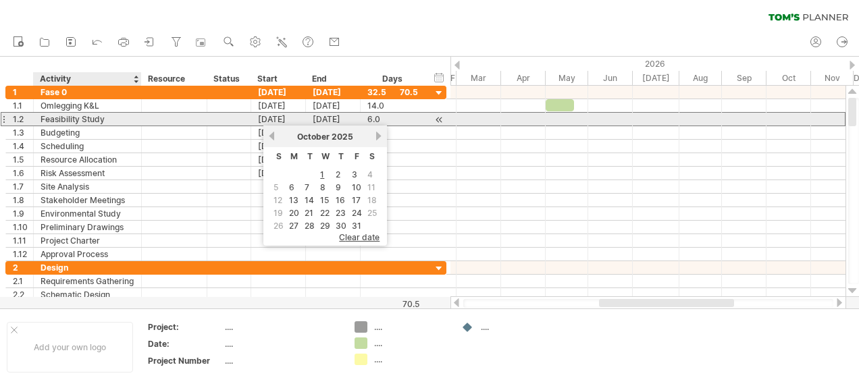
click at [69, 117] on div "Feasibility Study" at bounding box center [88, 119] width 94 height 13
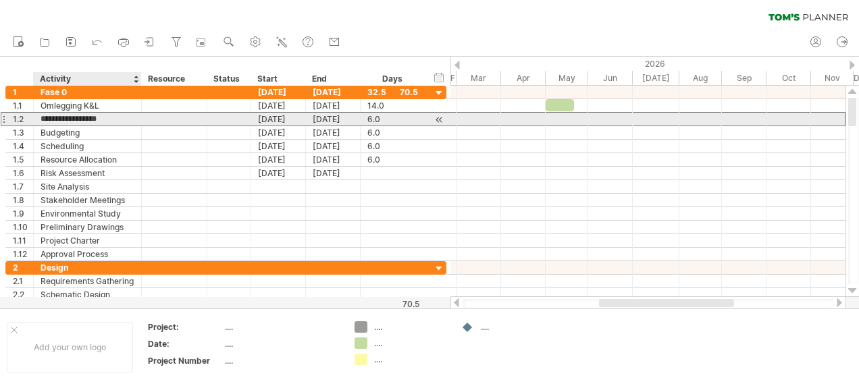
click at [105, 117] on input "**********" at bounding box center [88, 119] width 94 height 13
type input "*"
type input "**********"
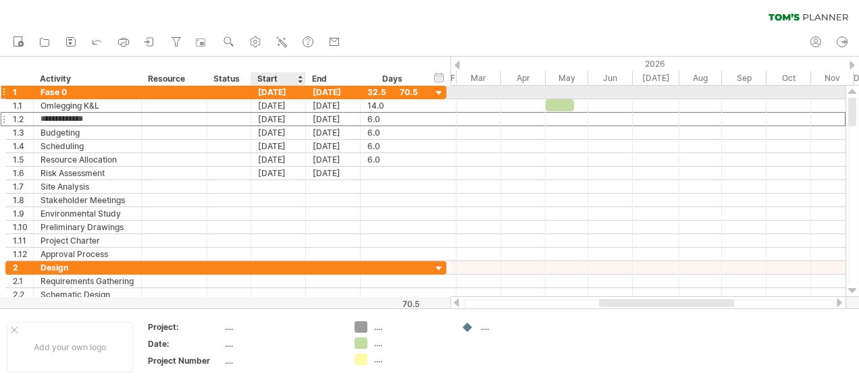
click at [288, 93] on div "[DATE]" at bounding box center [278, 92] width 55 height 13
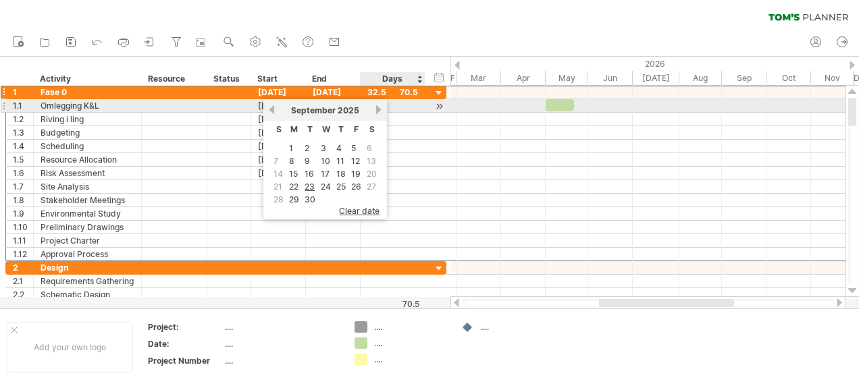
click at [379, 109] on link "next" at bounding box center [378, 110] width 10 height 10
click at [379, 109] on link "next" at bounding box center [377, 110] width 10 height 10
click at [379, 109] on link "next" at bounding box center [378, 110] width 10 height 10
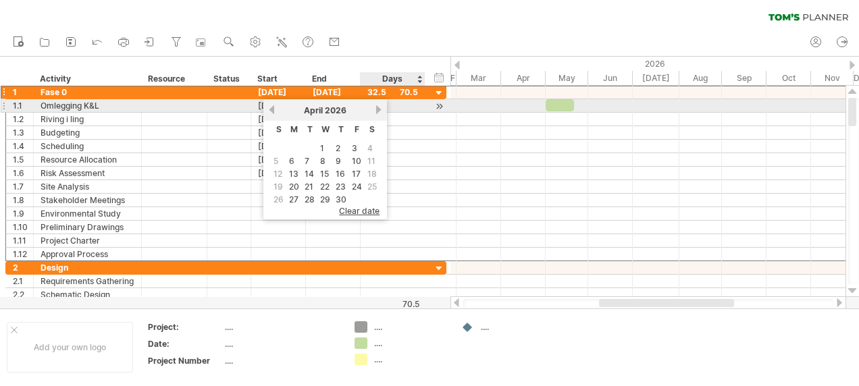
click at [379, 109] on link "next" at bounding box center [378, 110] width 10 height 10
click at [273, 107] on link "previous" at bounding box center [272, 110] width 10 height 10
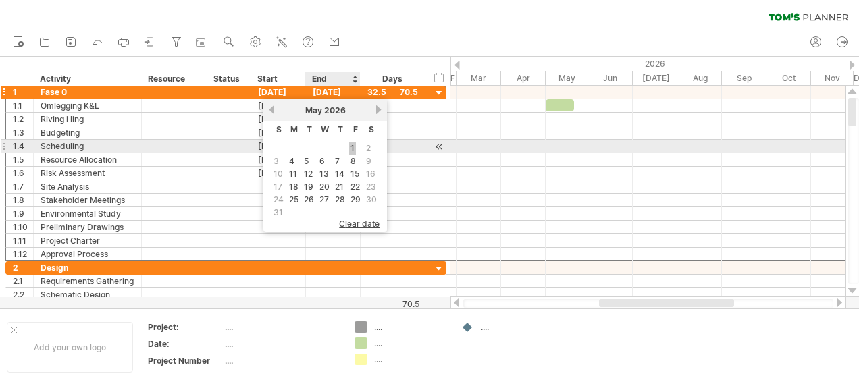
click at [352, 144] on link "1" at bounding box center [352, 148] width 7 height 13
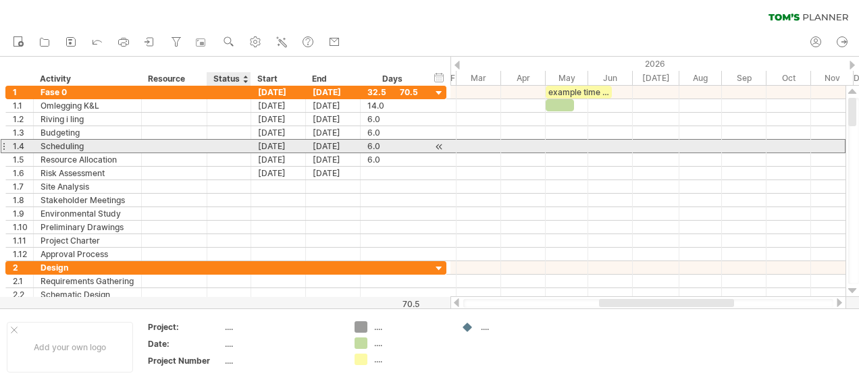
click at [220, 143] on div at bounding box center [229, 146] width 30 height 13
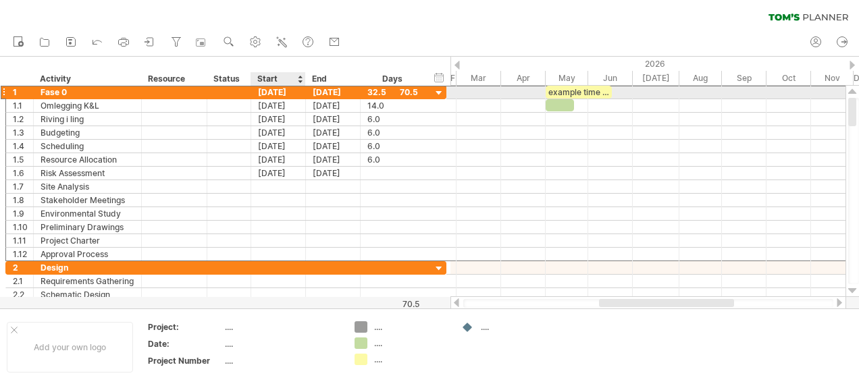
click at [273, 92] on div "[DATE]" at bounding box center [278, 92] width 55 height 13
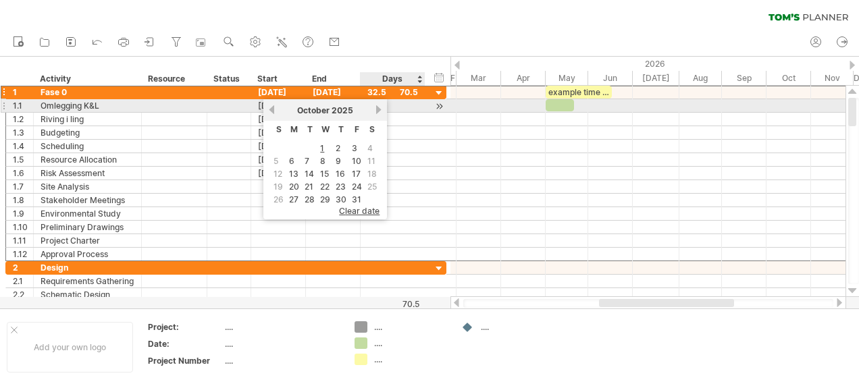
click at [377, 111] on link "next" at bounding box center [378, 110] width 10 height 10
click at [377, 111] on link "next" at bounding box center [377, 110] width 10 height 10
click at [377, 111] on link "next" at bounding box center [378, 110] width 10 height 10
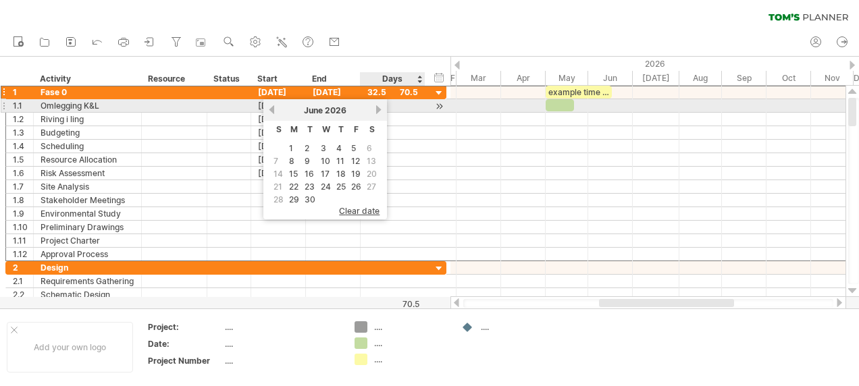
click at [377, 111] on link "next" at bounding box center [378, 110] width 10 height 10
click at [270, 112] on link "previous" at bounding box center [272, 110] width 10 height 10
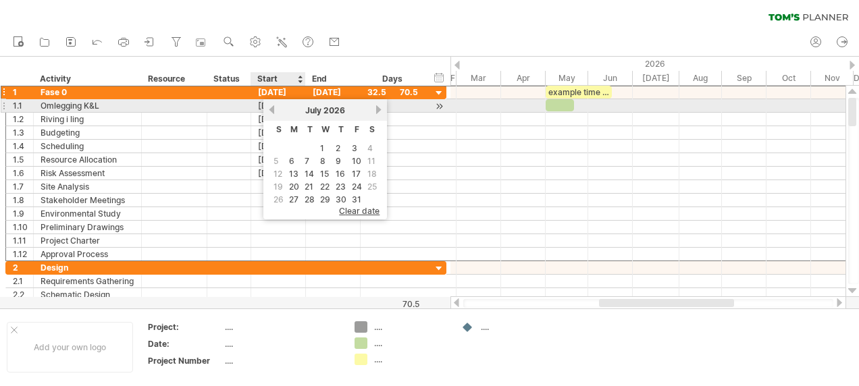
click at [270, 112] on link "previous" at bounding box center [272, 110] width 10 height 10
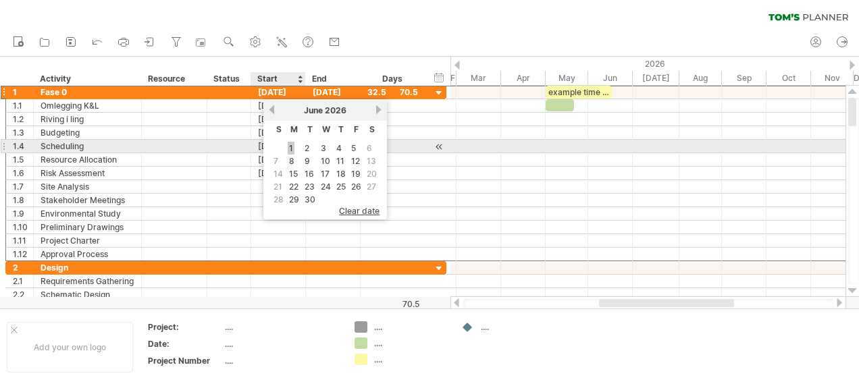
click at [289, 144] on link "1" at bounding box center [291, 148] width 7 height 13
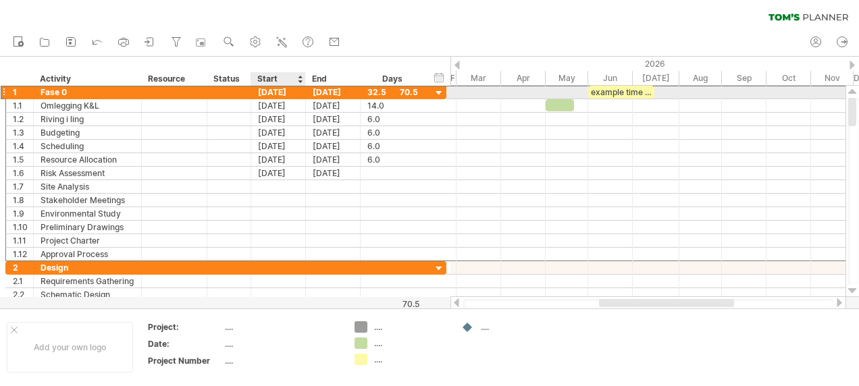
click at [275, 93] on div "[DATE]" at bounding box center [278, 92] width 55 height 13
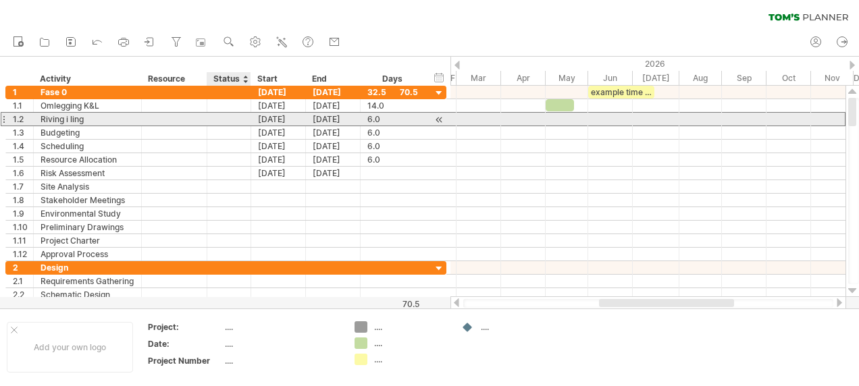
click at [229, 113] on div at bounding box center [229, 119] width 30 height 13
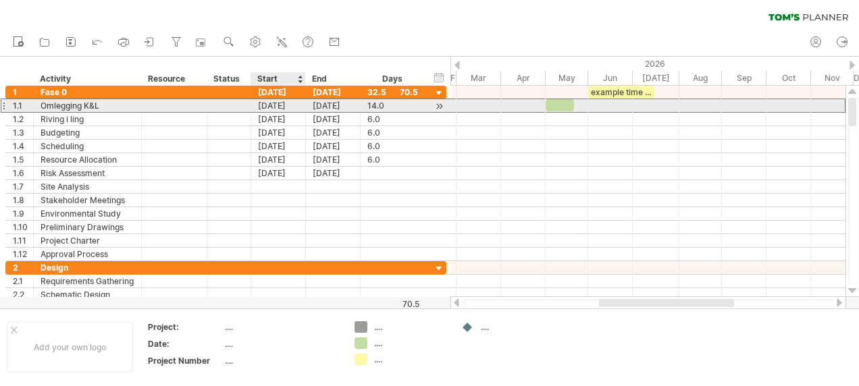
click at [262, 109] on div "[DATE]" at bounding box center [278, 105] width 55 height 13
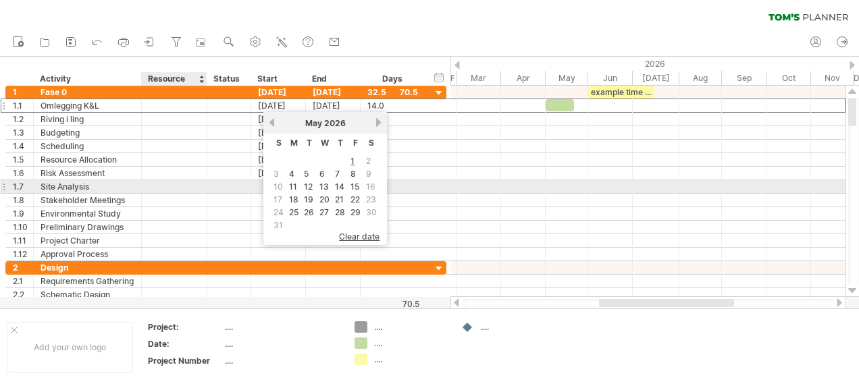
click at [163, 189] on div at bounding box center [174, 186] width 51 height 13
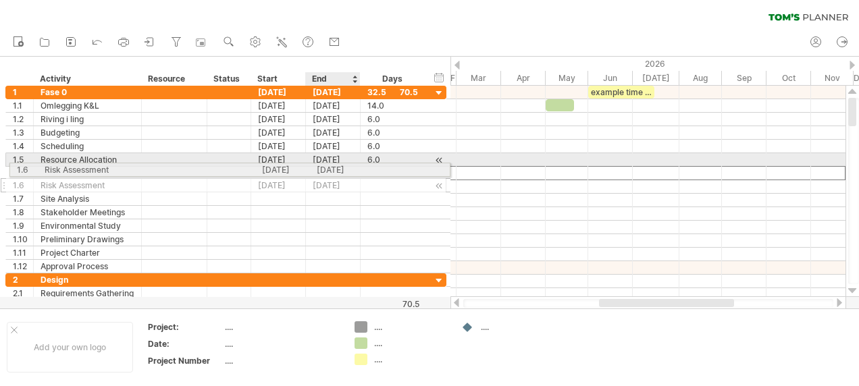
drag, startPoint x: 394, startPoint y: 174, endPoint x: 352, endPoint y: 168, distance: 41.5
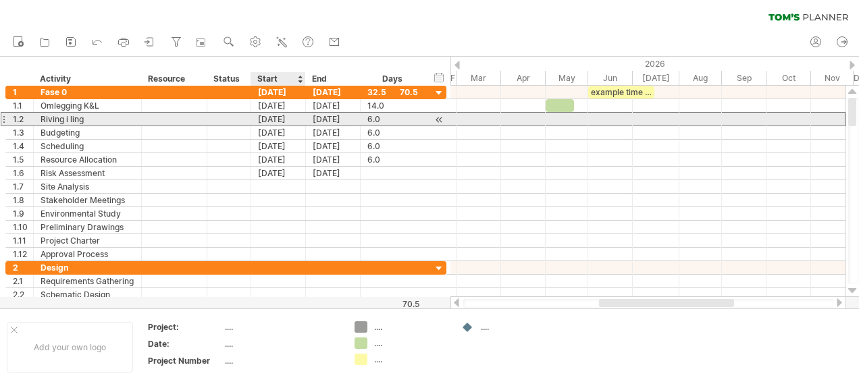
click at [289, 121] on div "[DATE]" at bounding box center [278, 119] width 55 height 13
click at [211, 122] on div at bounding box center [229, 119] width 44 height 13
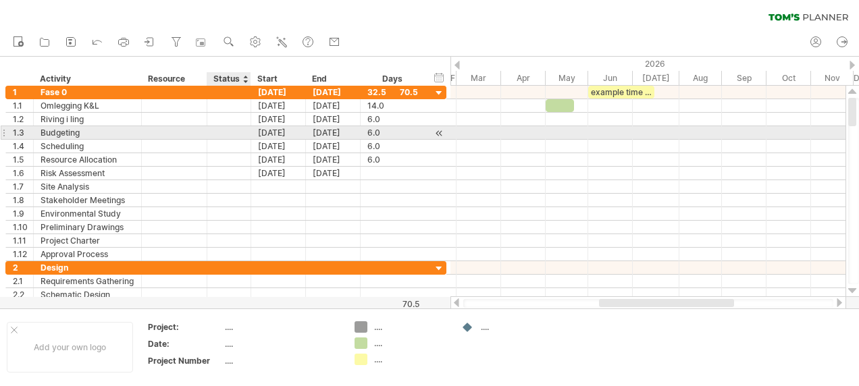
click at [238, 131] on div at bounding box center [229, 132] width 30 height 13
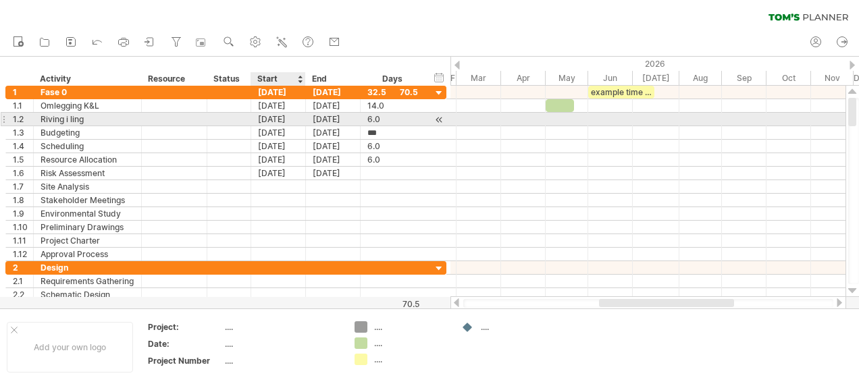
click at [273, 118] on div "[DATE]" at bounding box center [278, 119] width 55 height 13
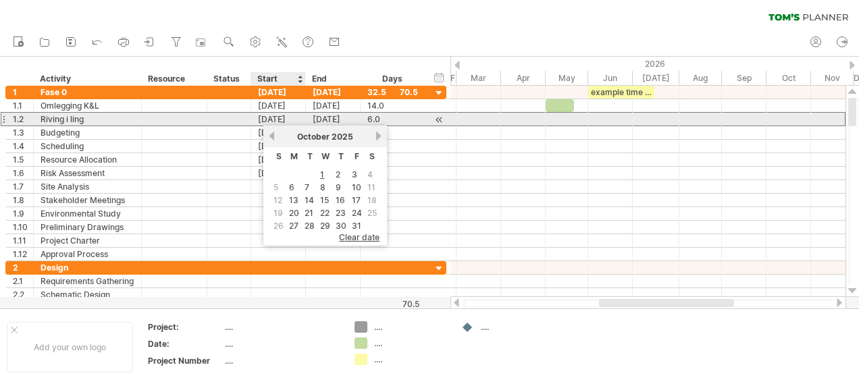
click at [293, 120] on div "[DATE]" at bounding box center [278, 119] width 55 height 13
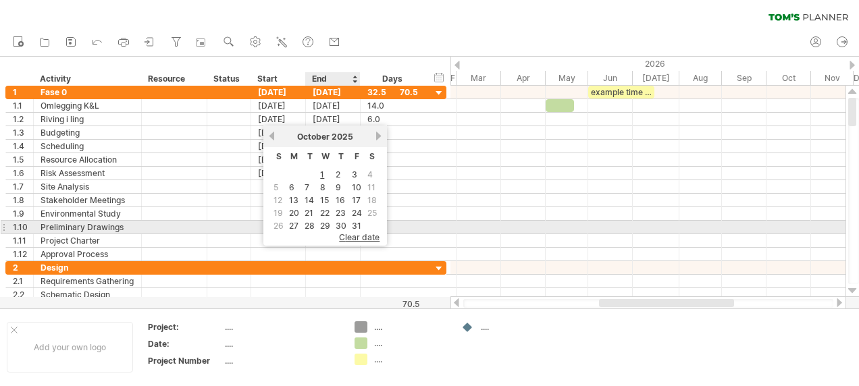
click at [366, 234] on span "clear date" at bounding box center [359, 237] width 41 height 10
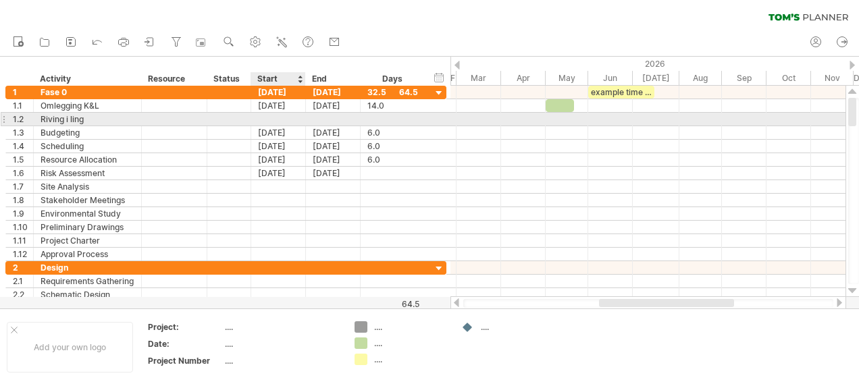
click at [285, 120] on div at bounding box center [278, 119] width 55 height 13
click at [277, 119] on div at bounding box center [278, 119] width 55 height 13
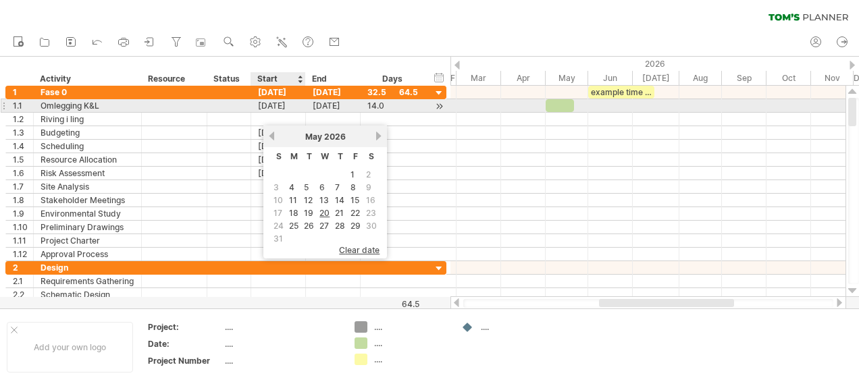
click at [277, 105] on div "[DATE]" at bounding box center [278, 105] width 55 height 13
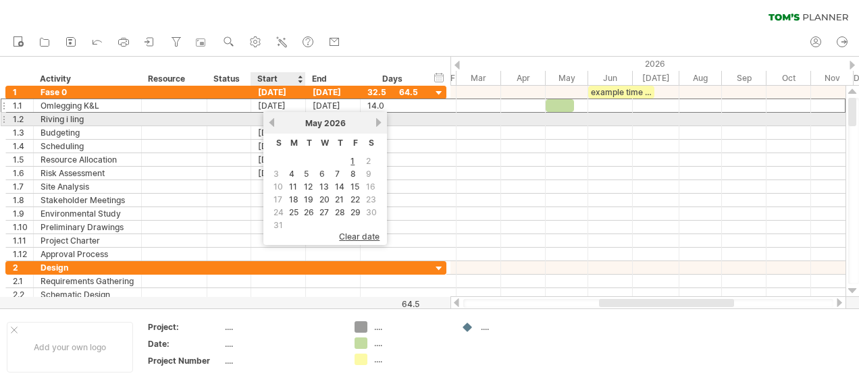
click at [263, 119] on div "previous next [DATE]" at bounding box center [325, 123] width 124 height 22
click at [246, 119] on div at bounding box center [249, 120] width 7 height 14
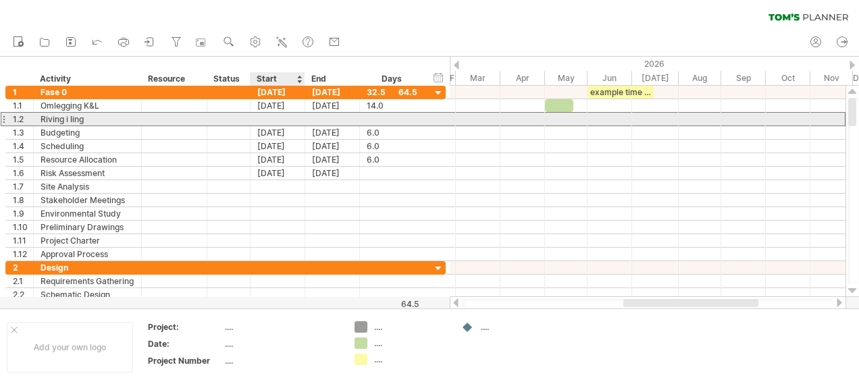
click at [284, 120] on div at bounding box center [277, 119] width 55 height 13
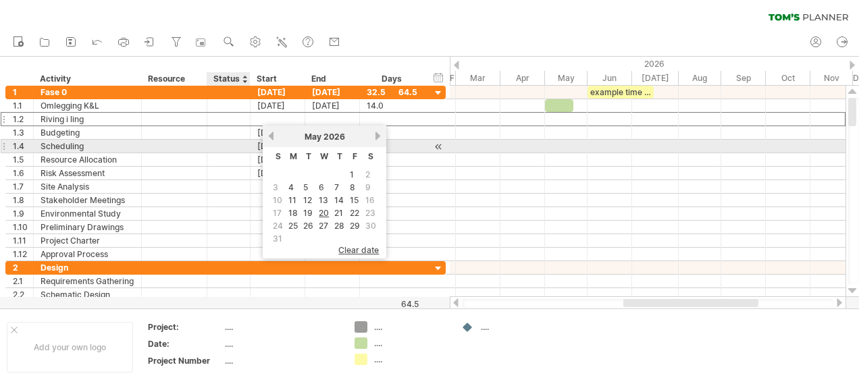
click at [223, 141] on div at bounding box center [228, 146] width 29 height 13
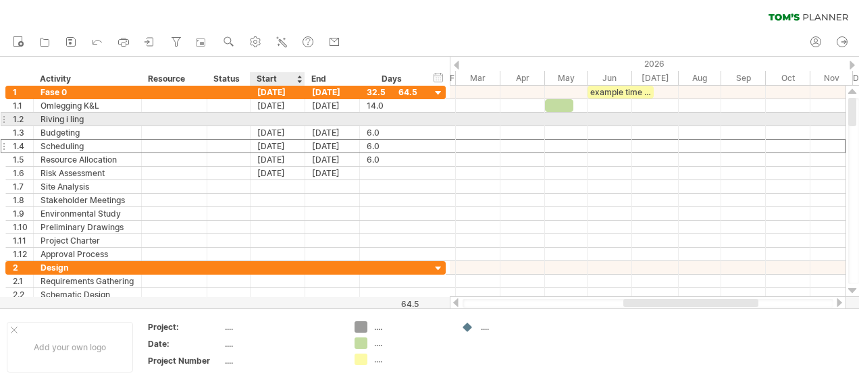
click at [270, 118] on div at bounding box center [277, 119] width 55 height 13
click at [271, 116] on div at bounding box center [277, 119] width 55 height 13
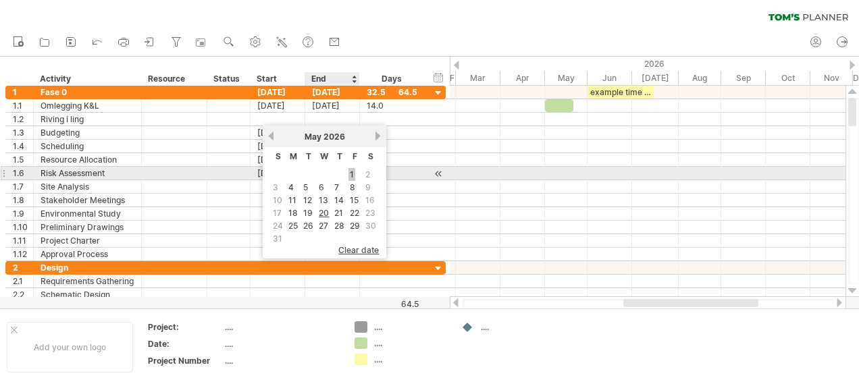
click at [352, 171] on link "1" at bounding box center [351, 174] width 7 height 13
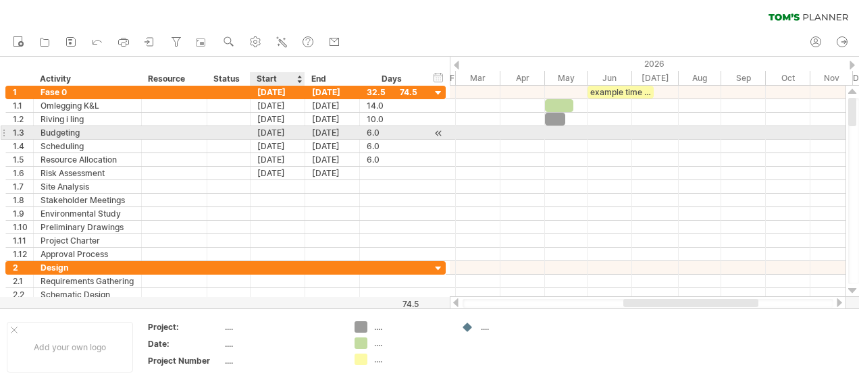
click at [277, 133] on div "[DATE]" at bounding box center [277, 132] width 55 height 13
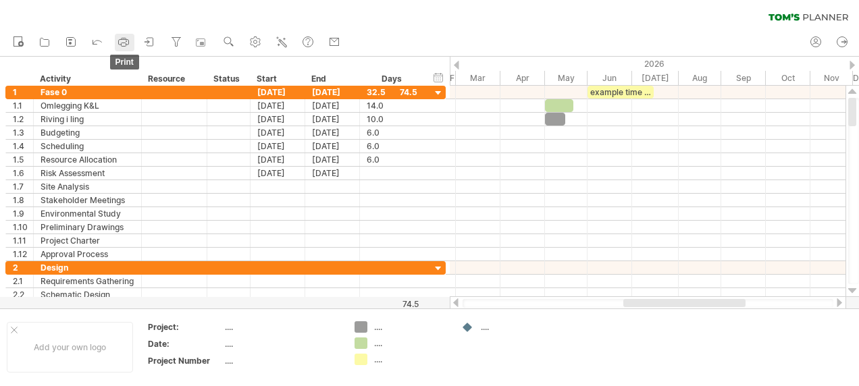
click at [126, 39] on rect at bounding box center [124, 38] width 5 height 1
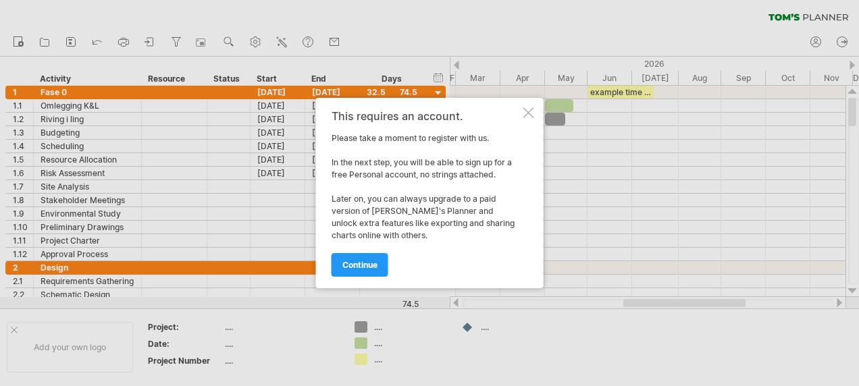
click at [527, 109] on div at bounding box center [528, 112] width 11 height 11
